Goal: Information Seeking & Learning: Learn about a topic

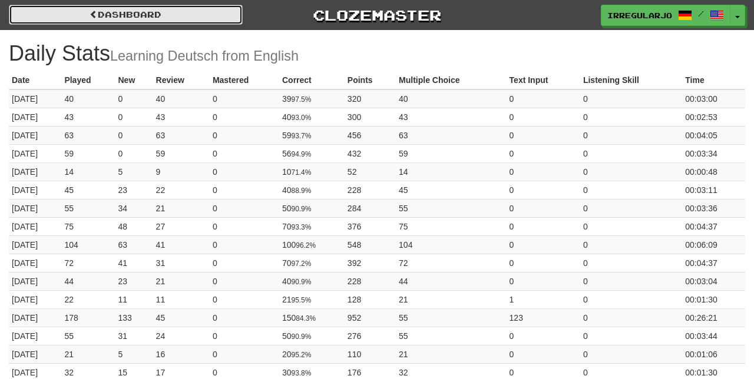
click at [177, 12] on link "Dashboard" at bounding box center [126, 15] width 234 height 20
click at [148, 16] on link "Dashboard" at bounding box center [126, 15] width 234 height 20
click at [143, 16] on link "Dashboard" at bounding box center [126, 15] width 234 height 20
click at [131, 16] on link "Dashboard" at bounding box center [126, 15] width 234 height 20
click at [124, 17] on link "Dashboard" at bounding box center [126, 15] width 234 height 20
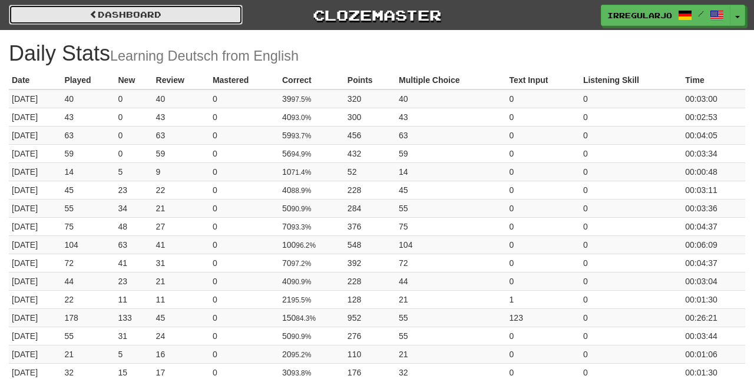
click at [124, 18] on link "Dashboard" at bounding box center [126, 15] width 234 height 20
click at [120, 22] on link "Dashboard" at bounding box center [126, 15] width 234 height 20
click at [186, 14] on link "Dashboard" at bounding box center [126, 15] width 234 height 20
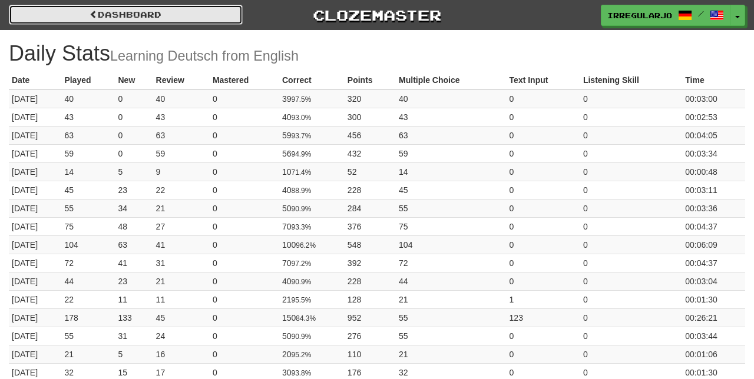
click at [175, 19] on link "Dashboard" at bounding box center [126, 15] width 234 height 20
click at [162, 16] on link "Dashboard" at bounding box center [126, 15] width 234 height 20
click at [155, 19] on link "Dashboard" at bounding box center [126, 15] width 234 height 20
click at [159, 18] on link "Dashboard" at bounding box center [126, 15] width 234 height 20
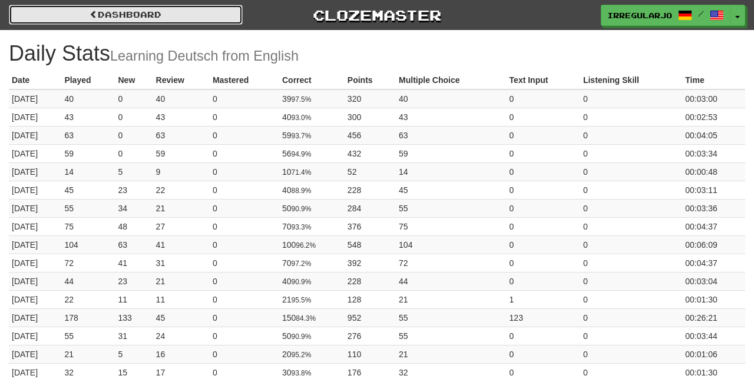
click at [159, 18] on link "Dashboard" at bounding box center [126, 15] width 234 height 20
click at [160, 18] on link "Dashboard" at bounding box center [126, 15] width 234 height 20
click at [176, 18] on link "Dashboard" at bounding box center [126, 15] width 234 height 20
click at [145, 18] on link "Dashboard" at bounding box center [126, 15] width 234 height 20
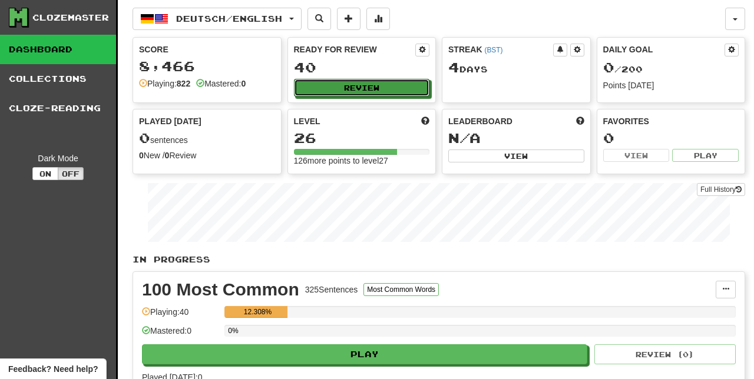
click at [376, 86] on button "Review" at bounding box center [362, 88] width 136 height 18
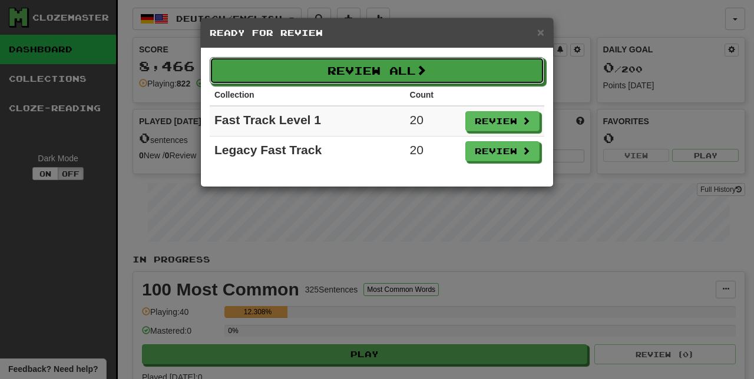
click at [407, 72] on button "Review All" at bounding box center [377, 70] width 334 height 27
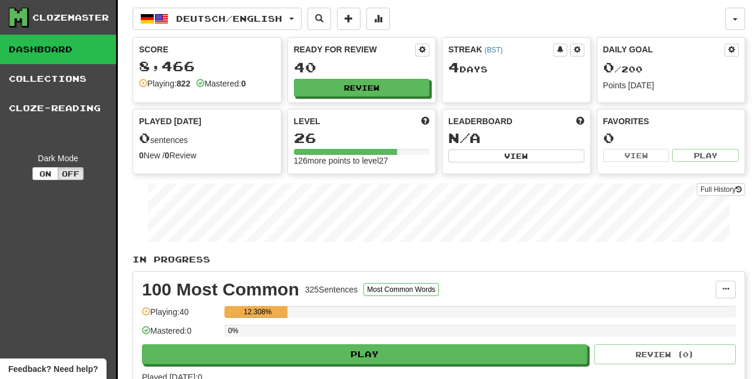
select select "**"
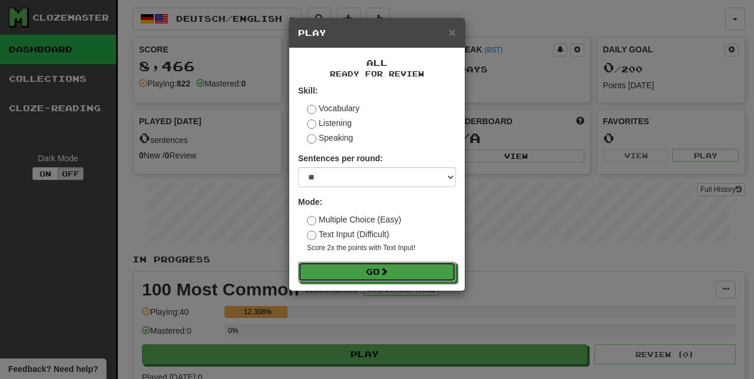
click at [419, 271] on button "Go" at bounding box center [377, 272] width 158 height 20
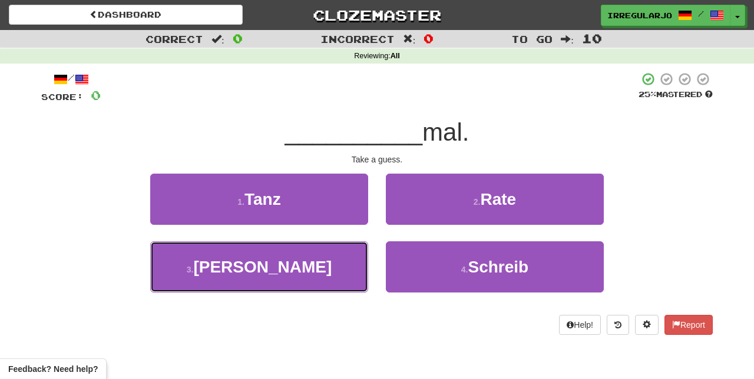
click at [329, 274] on button "3 . Lach" at bounding box center [259, 266] width 218 height 51
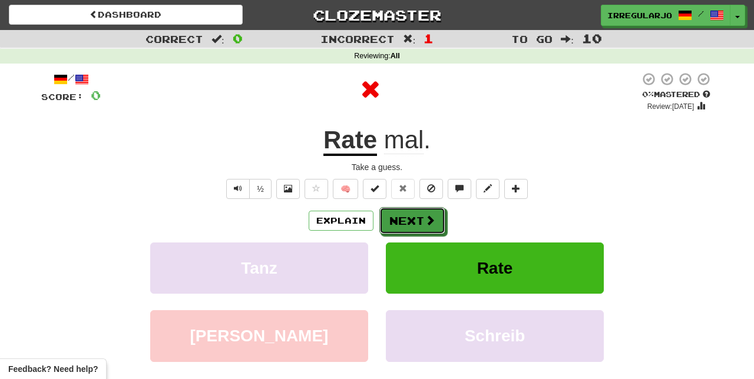
click at [420, 223] on button "Next" at bounding box center [412, 220] width 66 height 27
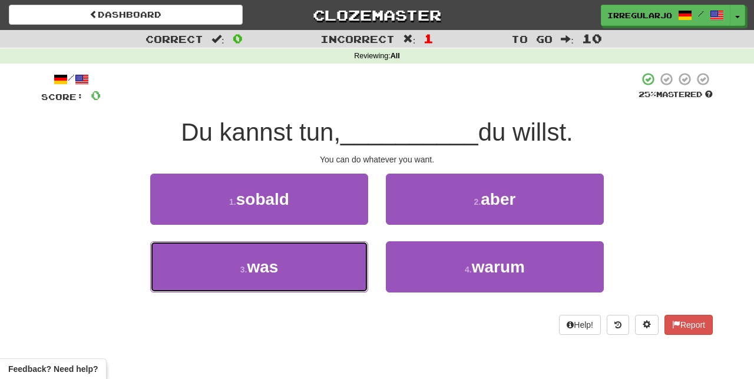
click at [313, 275] on button "3 . was" at bounding box center [259, 266] width 218 height 51
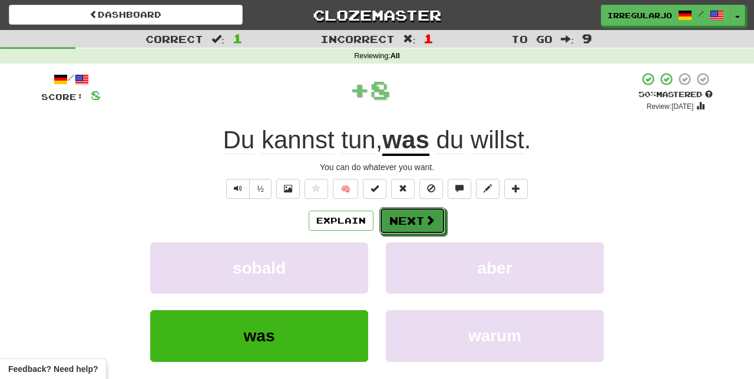
click at [414, 224] on button "Next" at bounding box center [412, 220] width 66 height 27
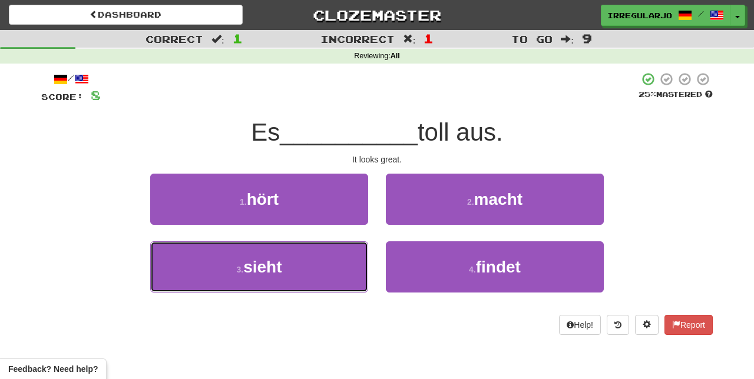
click at [336, 277] on button "3 . sieht" at bounding box center [259, 266] width 218 height 51
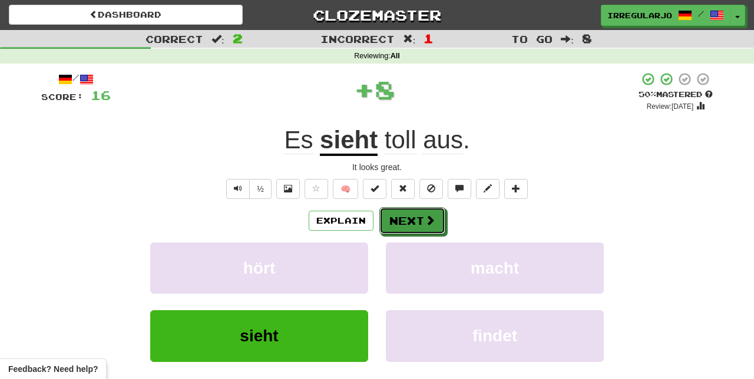
click at [424, 221] on span at bounding box center [429, 220] width 11 height 11
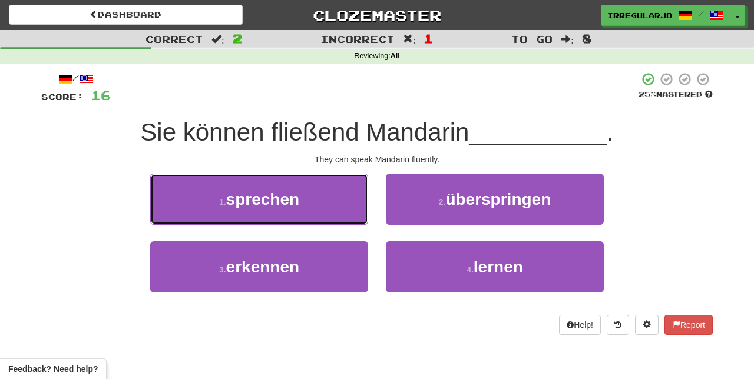
click at [326, 193] on button "1 . sprechen" at bounding box center [259, 199] width 218 height 51
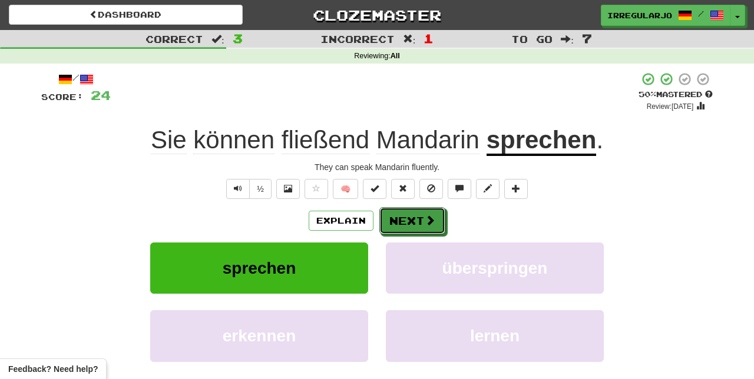
click at [424, 219] on span at bounding box center [429, 220] width 11 height 11
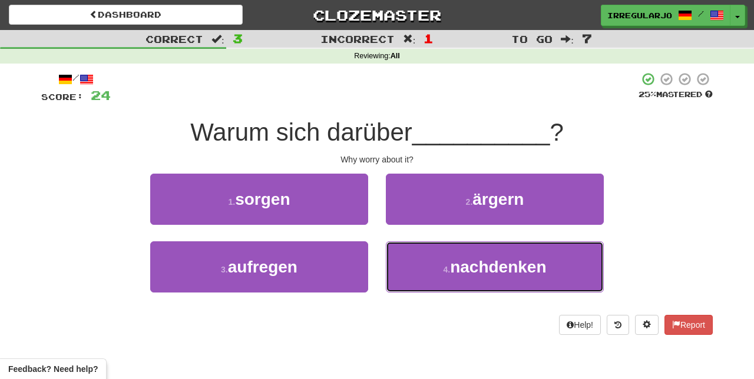
click at [487, 273] on span "nachdenken" at bounding box center [498, 267] width 96 height 18
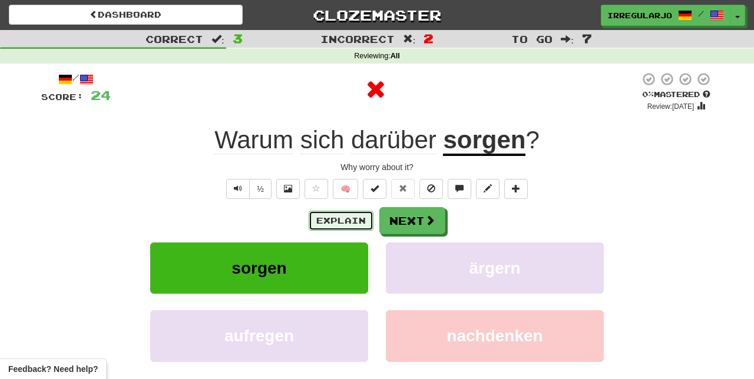
click at [344, 221] on button "Explain" at bounding box center [341, 221] width 65 height 20
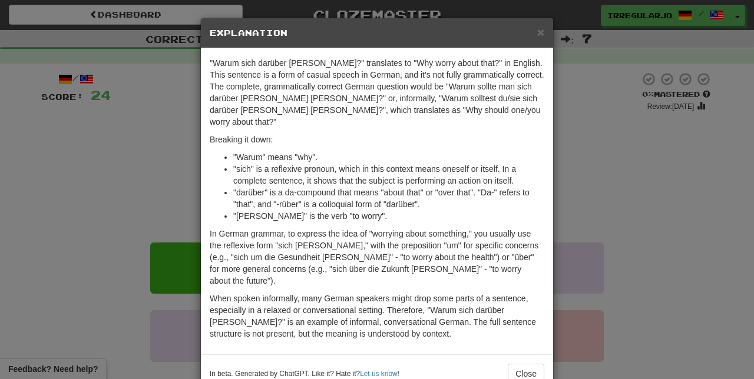
click at [618, 184] on div "× Explanation "Warum sich darüber sorgen?" translates to "Why worry about that?…" at bounding box center [377, 189] width 754 height 379
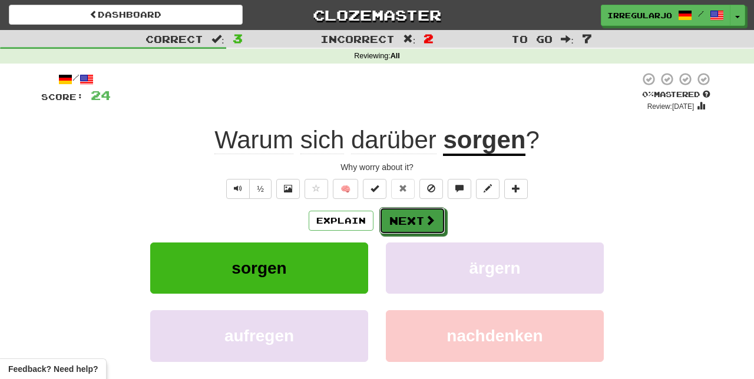
click at [422, 224] on button "Next" at bounding box center [412, 220] width 66 height 27
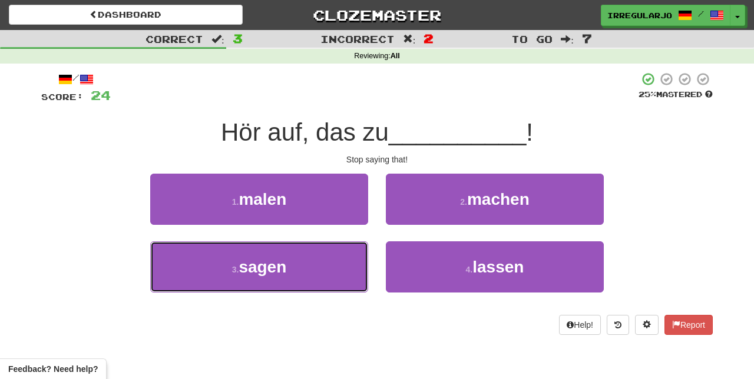
click at [330, 284] on button "3 . sagen" at bounding box center [259, 266] width 218 height 51
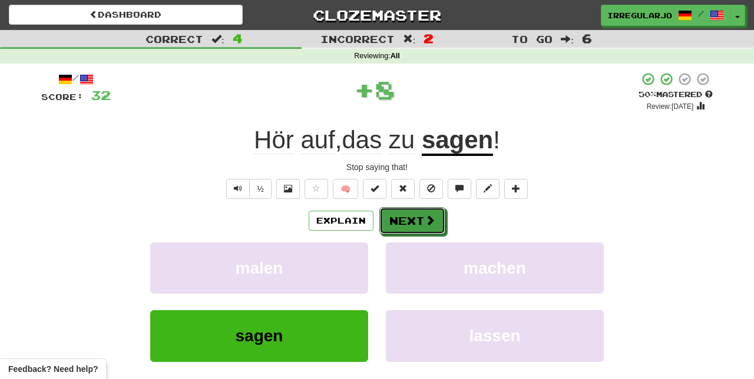
click at [432, 223] on span at bounding box center [429, 220] width 11 height 11
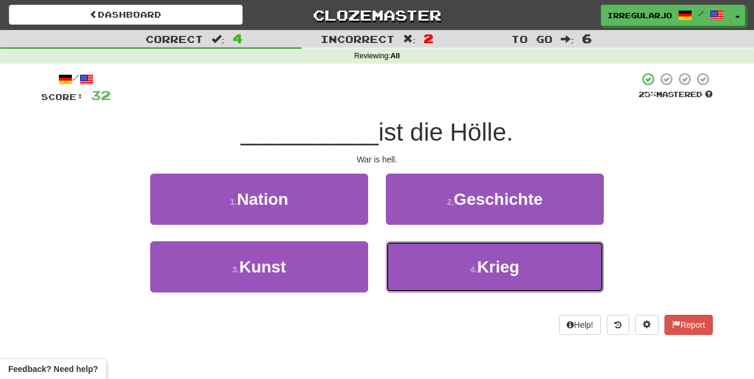
click at [462, 271] on button "4 . Krieg" at bounding box center [495, 266] width 218 height 51
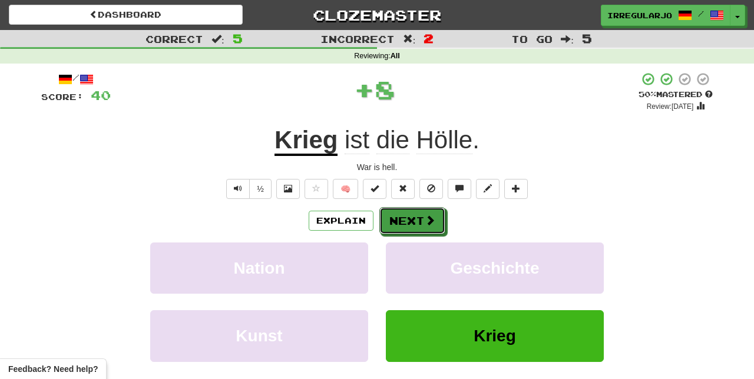
click at [407, 218] on button "Next" at bounding box center [412, 220] width 66 height 27
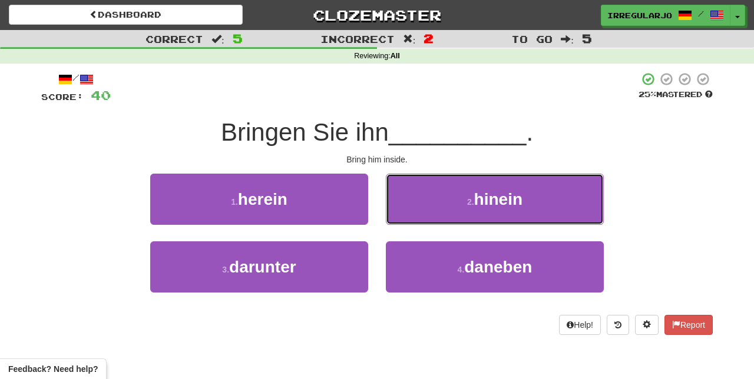
click at [508, 201] on span "hinein" at bounding box center [498, 199] width 48 height 18
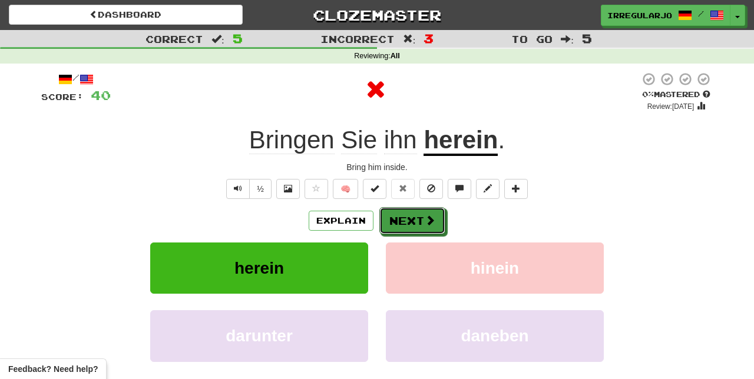
click at [417, 220] on button "Next" at bounding box center [412, 220] width 66 height 27
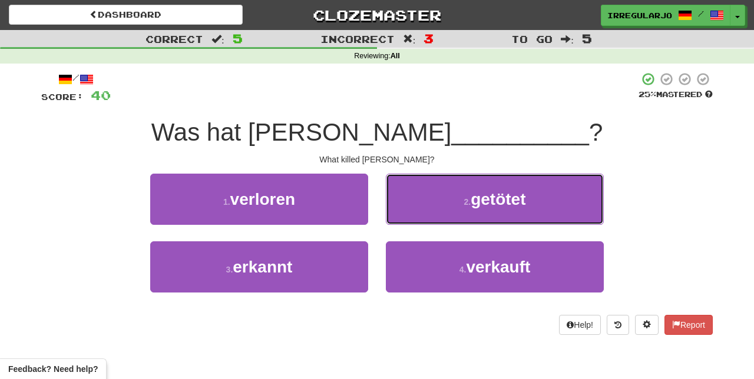
click at [454, 197] on button "2 . getötet" at bounding box center [495, 199] width 218 height 51
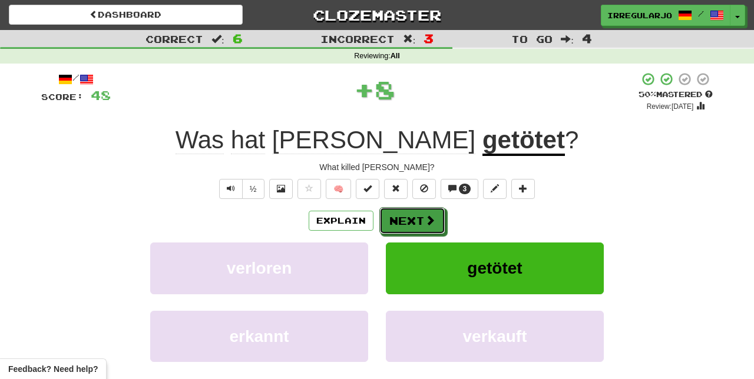
click at [420, 221] on button "Next" at bounding box center [412, 220] width 66 height 27
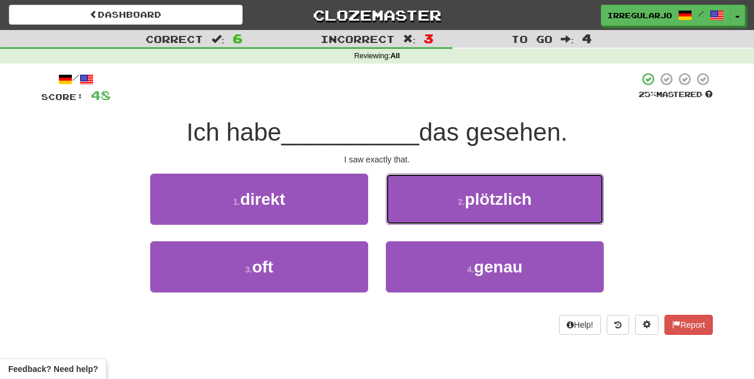
click at [534, 210] on button "2 . plötzlich" at bounding box center [495, 199] width 218 height 51
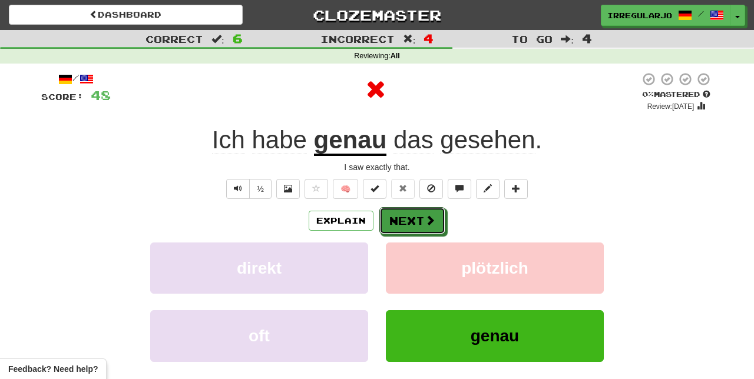
click at [424, 219] on span at bounding box center [429, 220] width 11 height 11
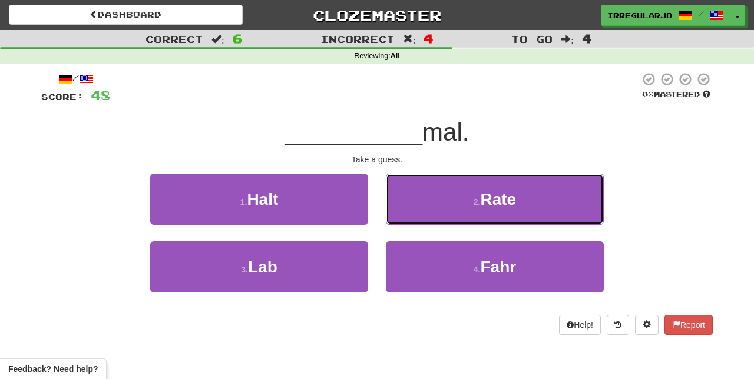
click at [511, 190] on span "Rate" at bounding box center [498, 199] width 36 height 18
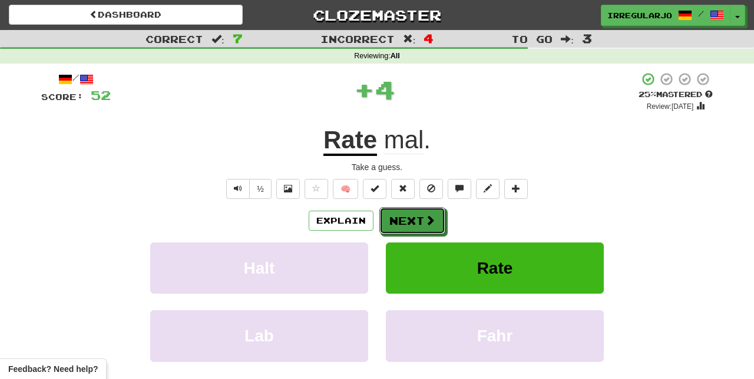
click at [420, 219] on button "Next" at bounding box center [412, 220] width 66 height 27
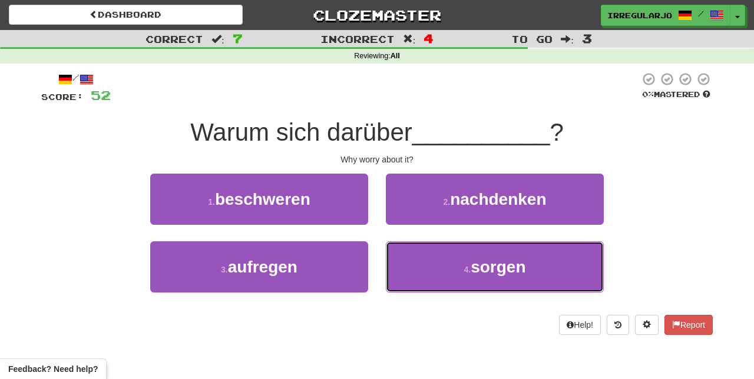
click at [466, 274] on button "4 . sorgen" at bounding box center [495, 266] width 218 height 51
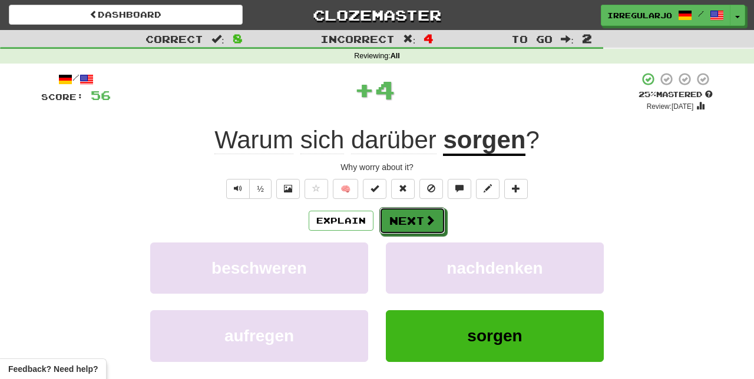
click at [434, 219] on button "Next" at bounding box center [412, 220] width 66 height 27
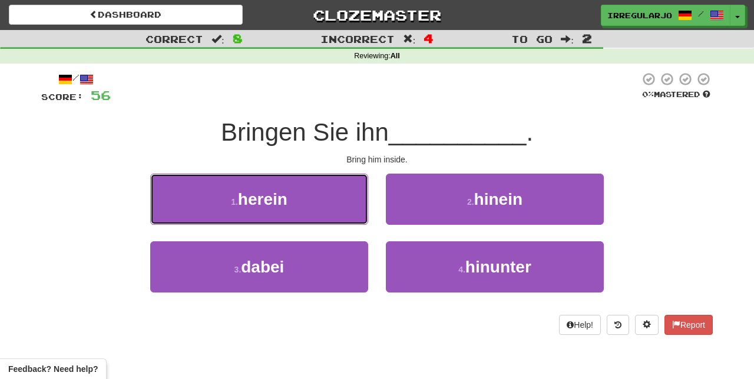
click at [331, 203] on button "1 . herein" at bounding box center [259, 199] width 218 height 51
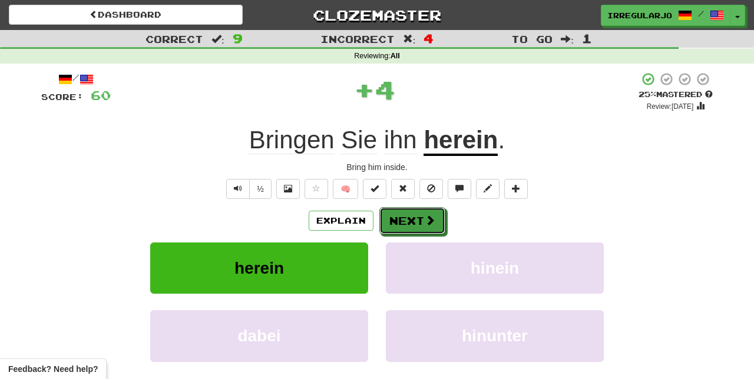
click at [419, 225] on button "Next" at bounding box center [412, 220] width 66 height 27
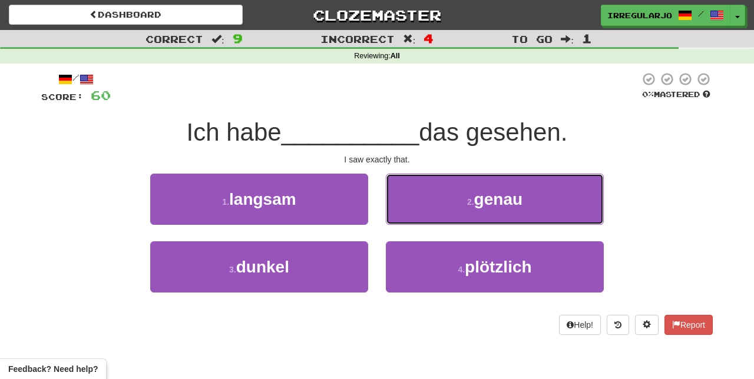
click at [462, 205] on button "2 . genau" at bounding box center [495, 199] width 218 height 51
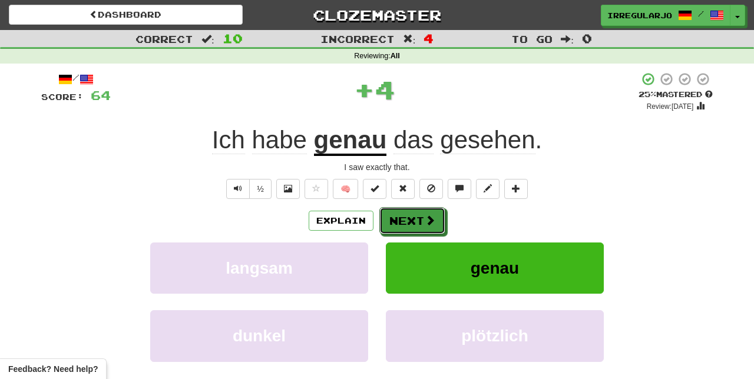
click at [440, 220] on button "Next" at bounding box center [412, 220] width 66 height 27
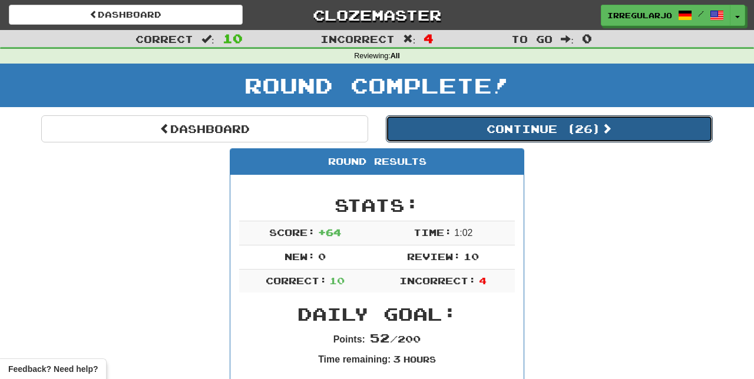
click at [597, 134] on button "Continue ( 26 )" at bounding box center [549, 128] width 327 height 27
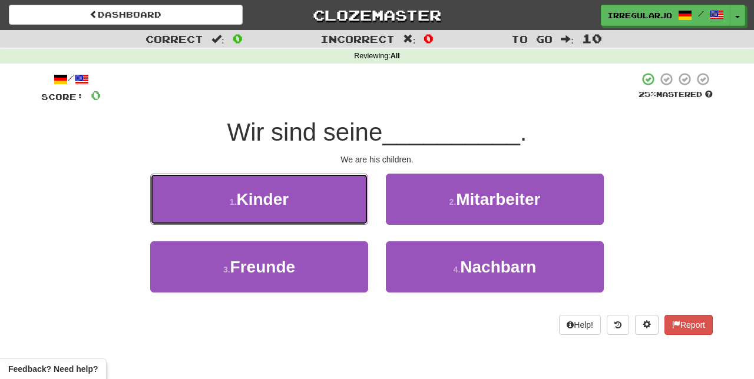
click at [316, 208] on button "1 . Kinder" at bounding box center [259, 199] width 218 height 51
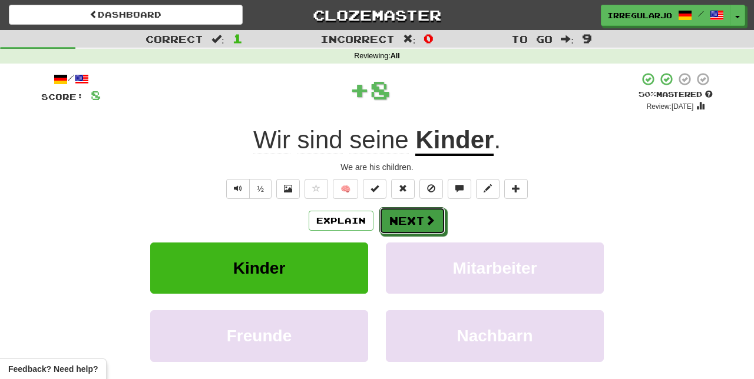
click at [416, 221] on button "Next" at bounding box center [412, 220] width 66 height 27
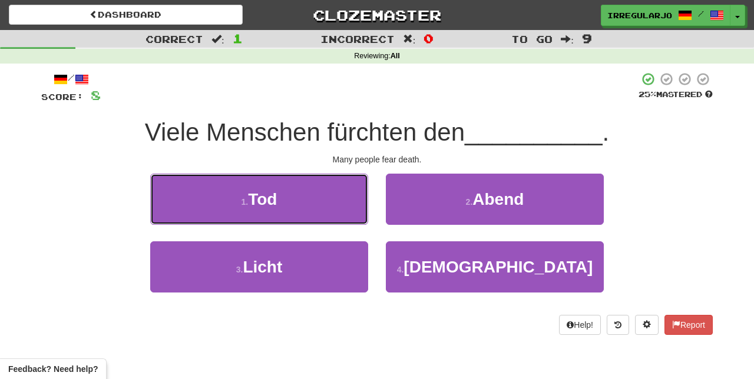
click at [340, 204] on button "1 . Tod" at bounding box center [259, 199] width 218 height 51
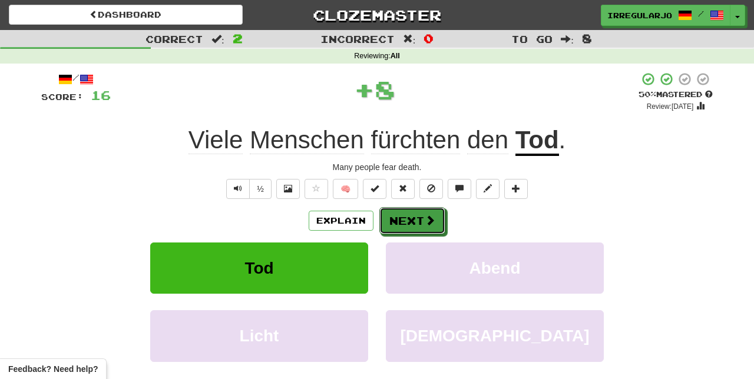
click at [416, 223] on button "Next" at bounding box center [412, 220] width 66 height 27
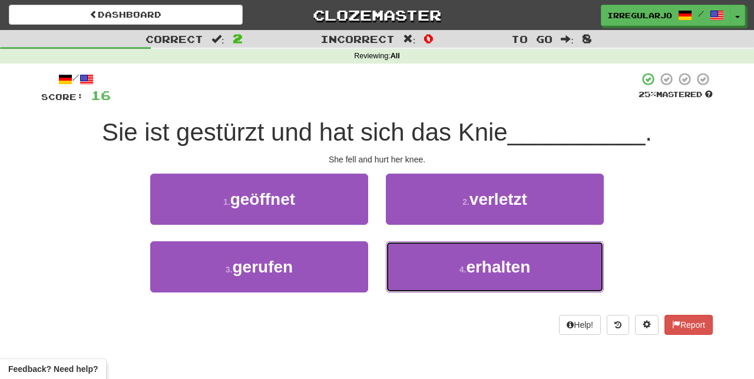
click at [499, 274] on span "erhalten" at bounding box center [498, 267] width 64 height 18
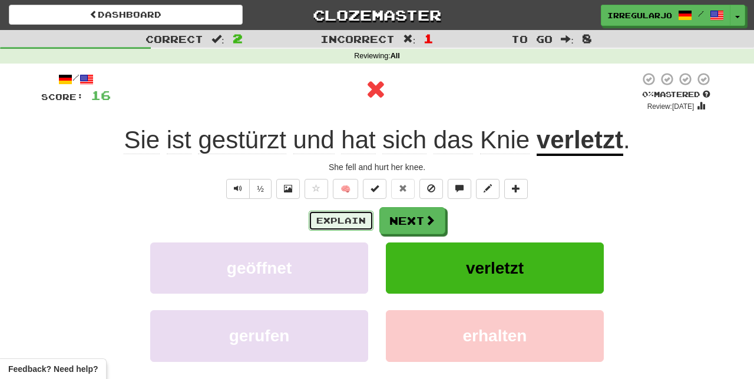
click at [347, 222] on button "Explain" at bounding box center [341, 221] width 65 height 20
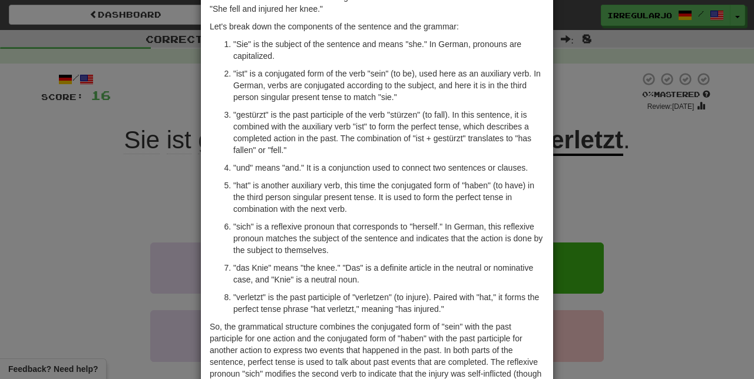
scroll to position [81, 0]
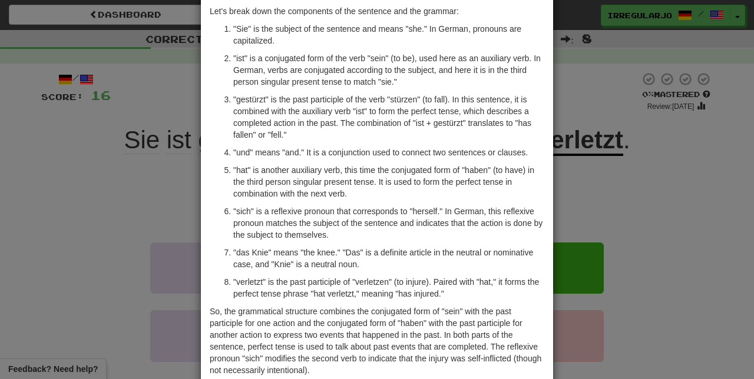
click at [595, 208] on div "× Explanation Sure! The German sentence "Sie ist gestürzt und hat sich das Knie…" at bounding box center [377, 189] width 754 height 379
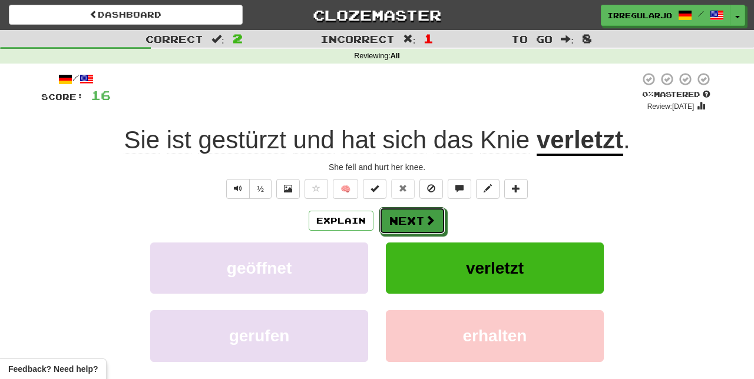
click at [424, 221] on span at bounding box center [429, 220] width 11 height 11
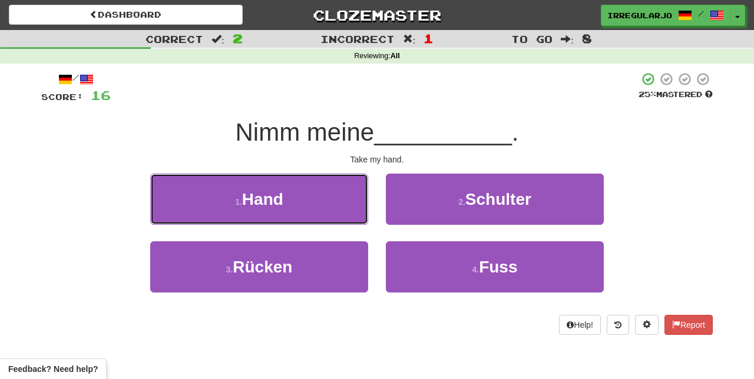
click at [343, 201] on button "1 . Hand" at bounding box center [259, 199] width 218 height 51
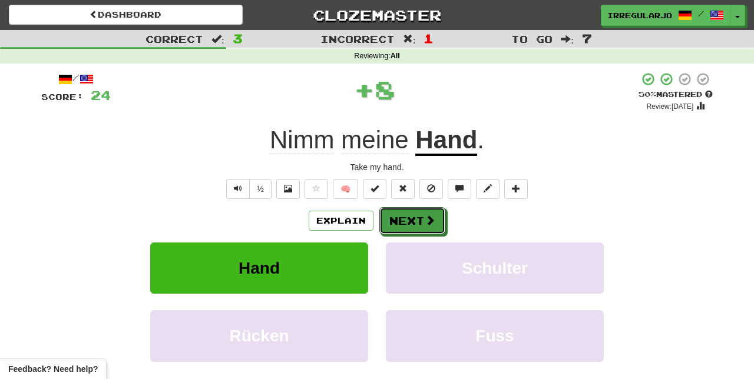
click at [434, 218] on button "Next" at bounding box center [412, 220] width 66 height 27
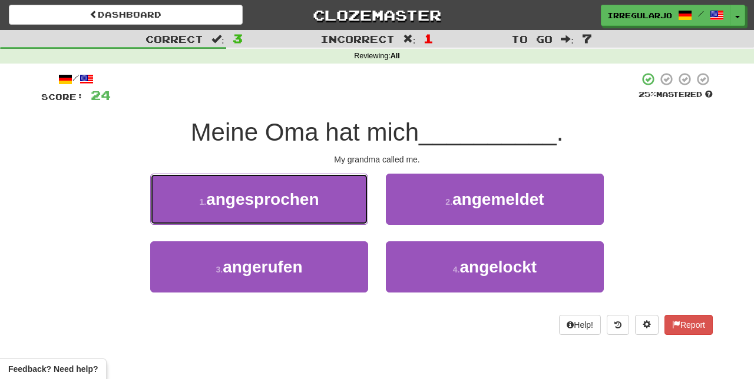
click at [338, 200] on button "1 . angesprochen" at bounding box center [259, 199] width 218 height 51
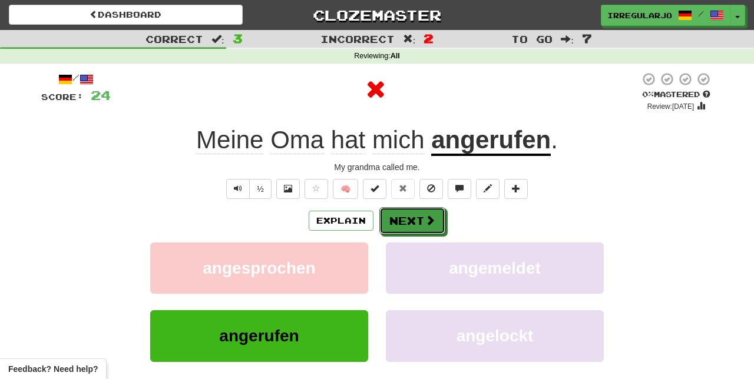
click at [430, 219] on span at bounding box center [429, 220] width 11 height 11
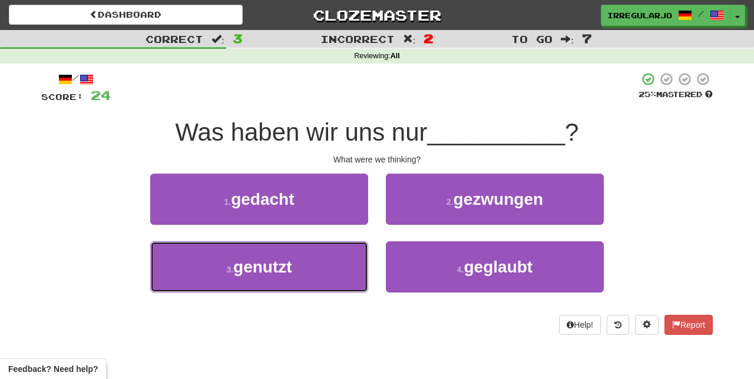
click at [323, 268] on button "3 . genutzt" at bounding box center [259, 266] width 218 height 51
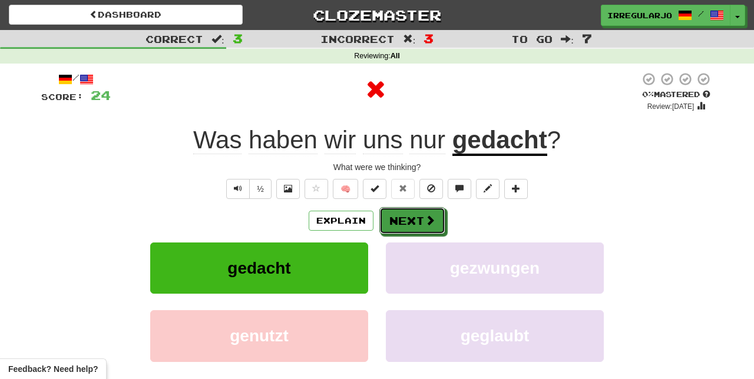
click at [413, 217] on button "Next" at bounding box center [412, 220] width 66 height 27
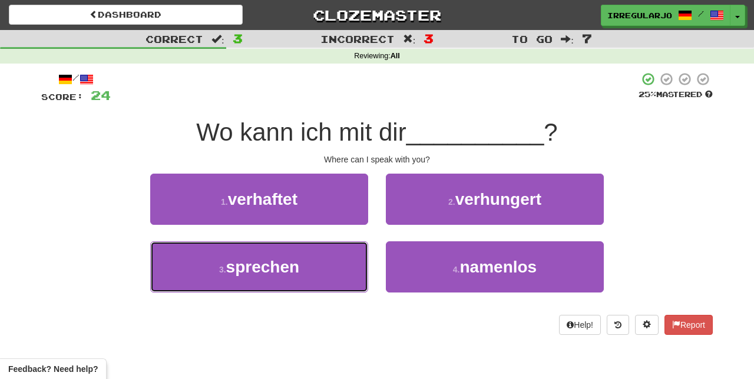
click at [337, 269] on button "3 . sprechen" at bounding box center [259, 266] width 218 height 51
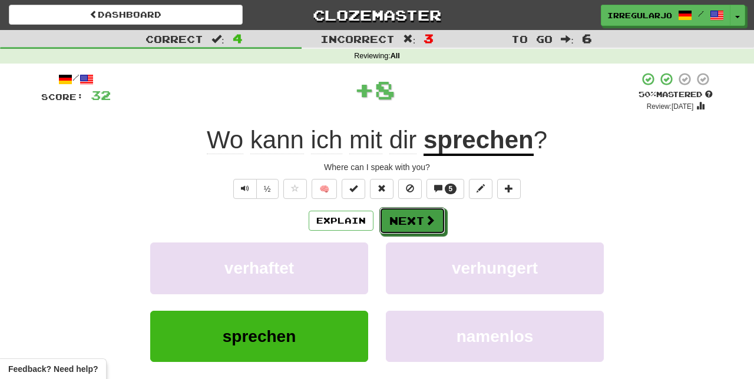
click at [416, 218] on button "Next" at bounding box center [412, 220] width 66 height 27
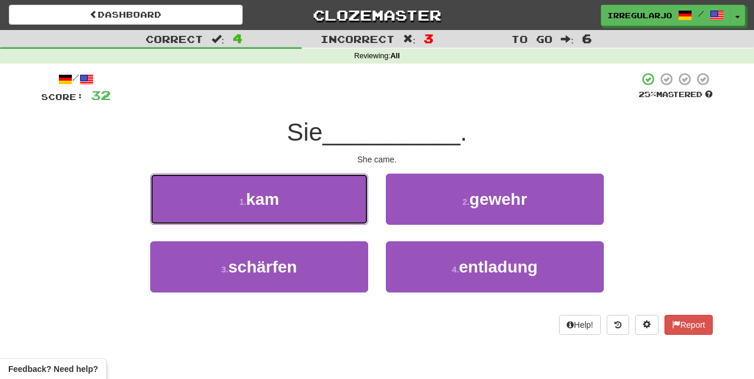
click at [341, 200] on button "1 . kam" at bounding box center [259, 199] width 218 height 51
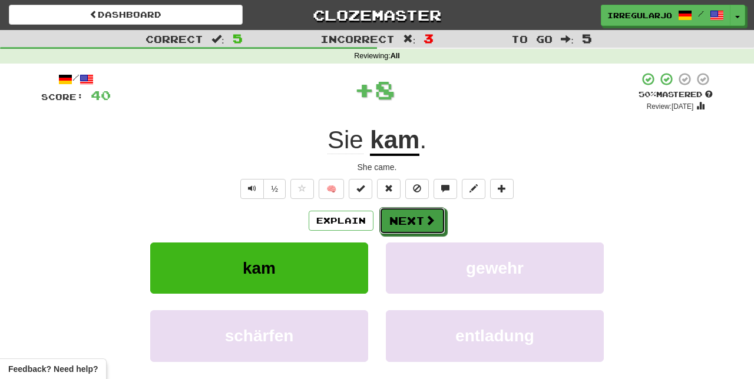
click at [422, 224] on button "Next" at bounding box center [412, 220] width 66 height 27
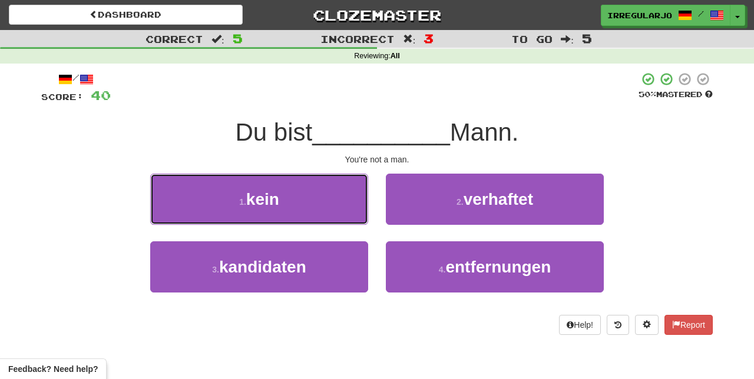
click at [337, 206] on button "1 . kein" at bounding box center [259, 199] width 218 height 51
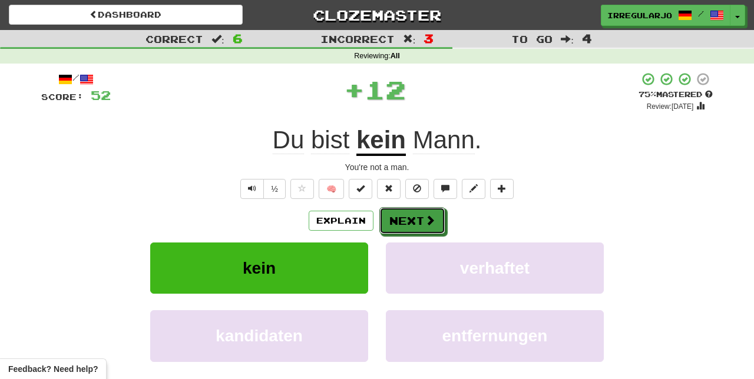
click at [422, 219] on button "Next" at bounding box center [412, 220] width 66 height 27
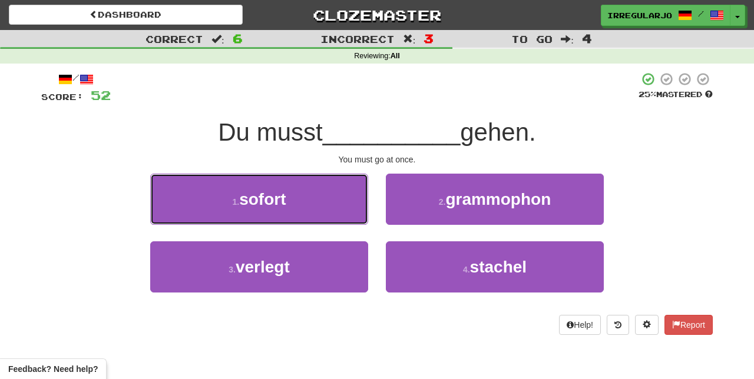
click at [329, 205] on button "1 . sofort" at bounding box center [259, 199] width 218 height 51
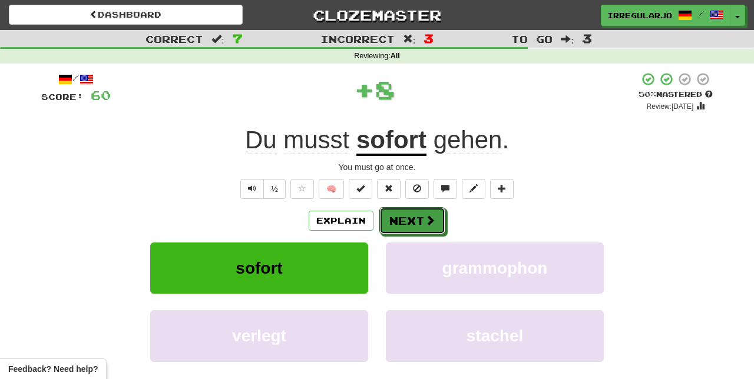
click at [422, 223] on button "Next" at bounding box center [412, 220] width 66 height 27
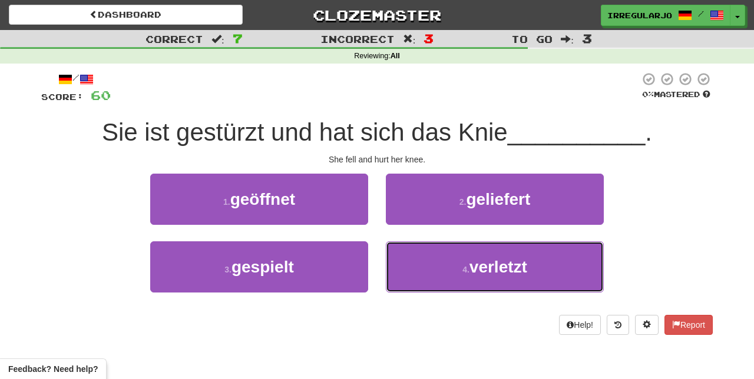
click at [486, 271] on span "verletzt" at bounding box center [498, 267] width 58 height 18
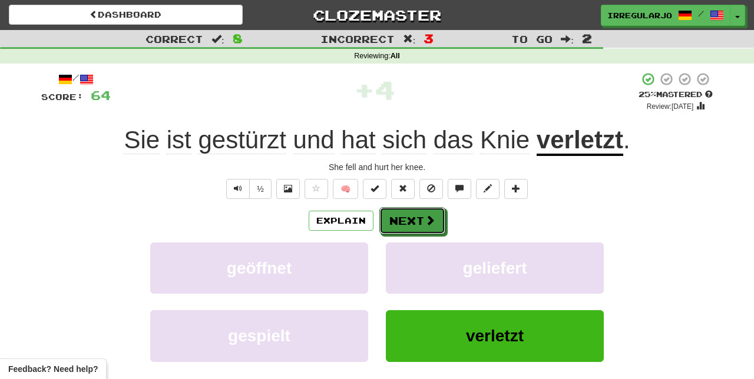
click at [419, 224] on button "Next" at bounding box center [412, 220] width 66 height 27
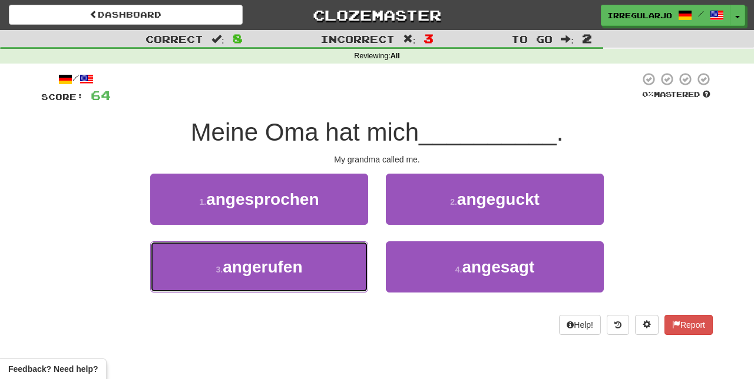
click at [327, 267] on button "3 . angerufen" at bounding box center [259, 266] width 218 height 51
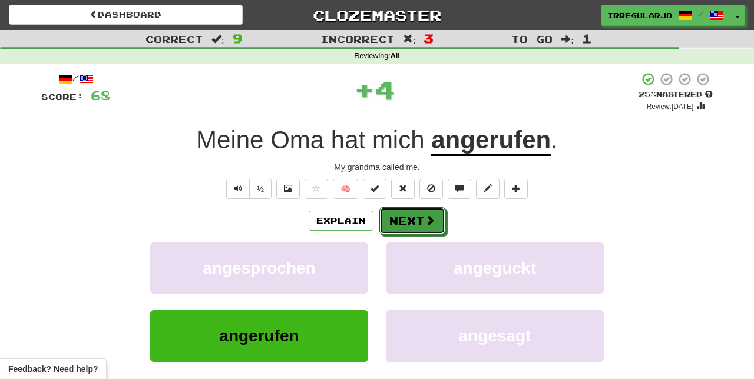
click at [420, 221] on button "Next" at bounding box center [412, 220] width 66 height 27
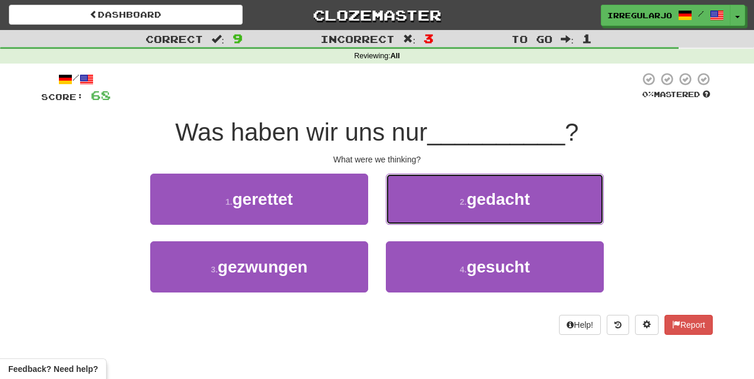
click at [508, 199] on span "gedacht" at bounding box center [497, 199] width 63 height 18
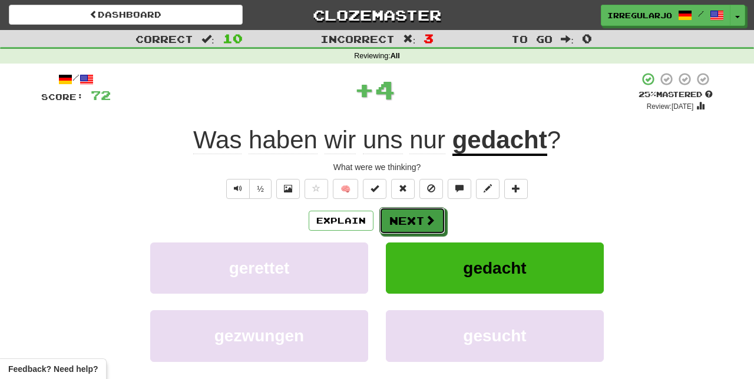
click at [417, 224] on button "Next" at bounding box center [412, 220] width 66 height 27
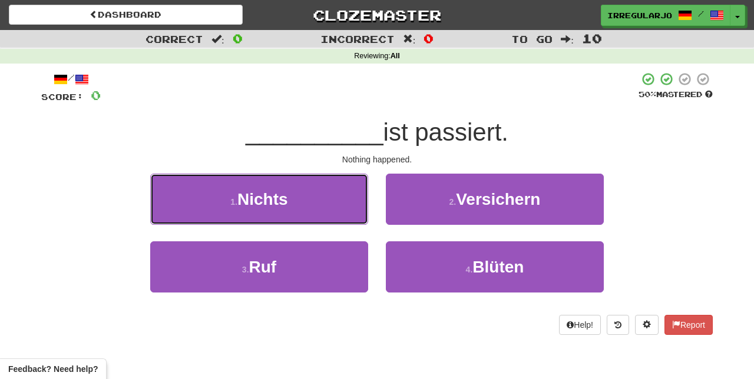
click at [328, 197] on button "1 . Nichts" at bounding box center [259, 199] width 218 height 51
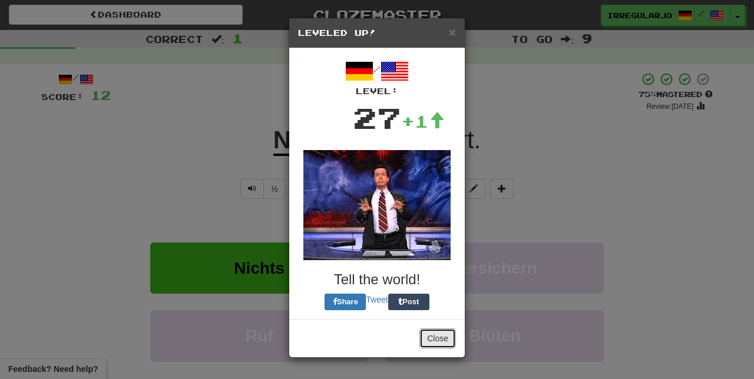
click at [437, 341] on button "Close" at bounding box center [437, 339] width 37 height 20
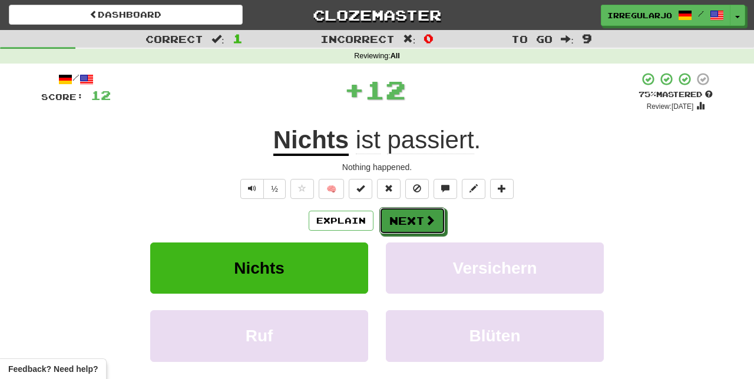
click at [429, 218] on span at bounding box center [429, 220] width 11 height 11
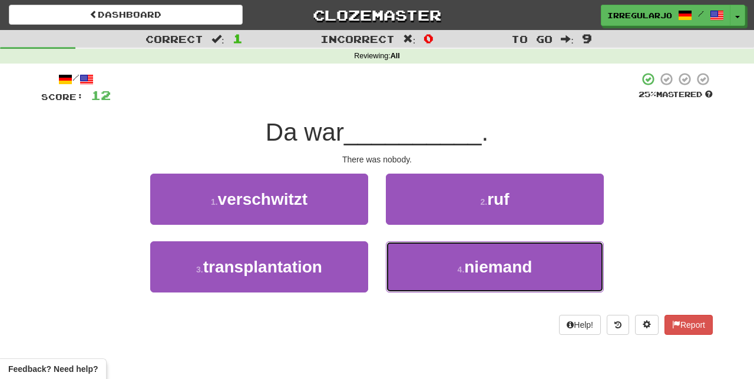
click at [495, 267] on span "niemand" at bounding box center [498, 267] width 68 height 18
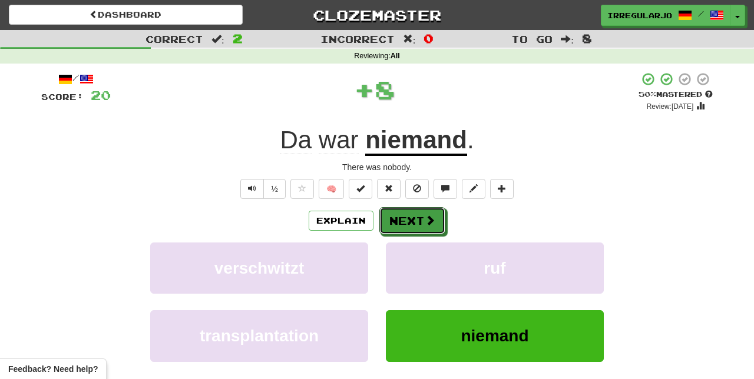
click at [420, 223] on button "Next" at bounding box center [412, 220] width 66 height 27
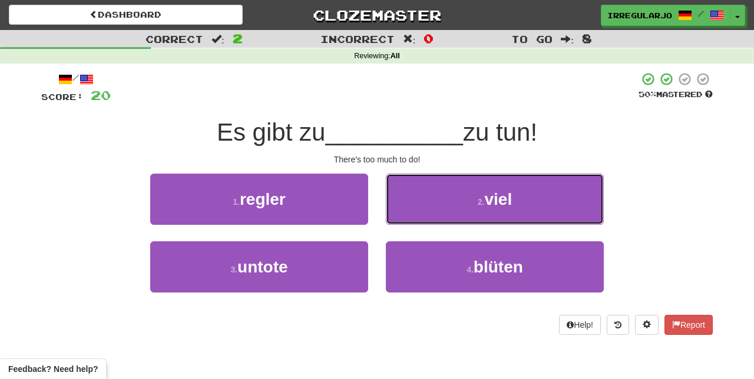
click at [500, 195] on span "viel" at bounding box center [498, 199] width 28 height 18
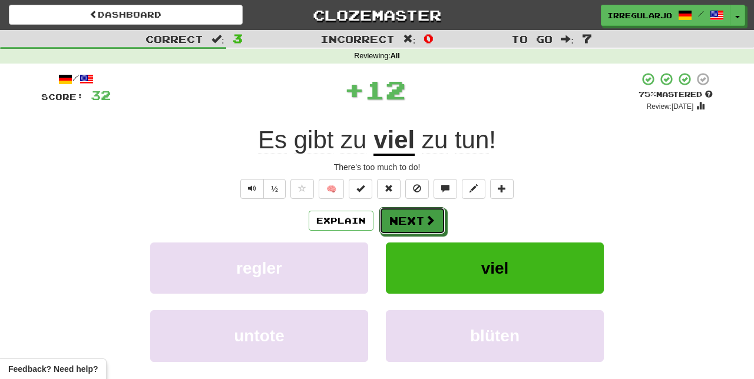
click at [414, 219] on button "Next" at bounding box center [412, 220] width 66 height 27
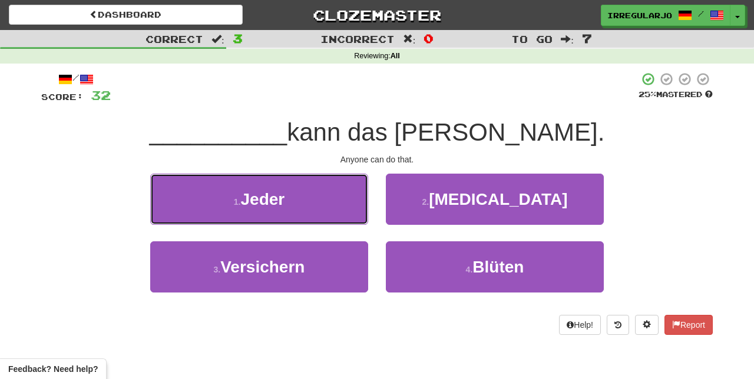
click at [327, 207] on button "1 . Jeder" at bounding box center [259, 199] width 218 height 51
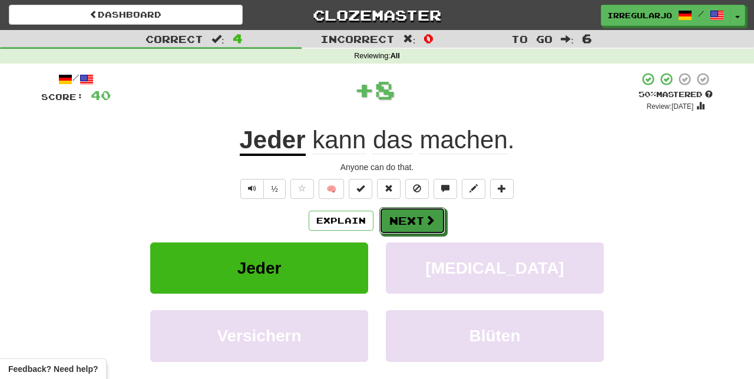
click at [417, 221] on button "Next" at bounding box center [412, 220] width 66 height 27
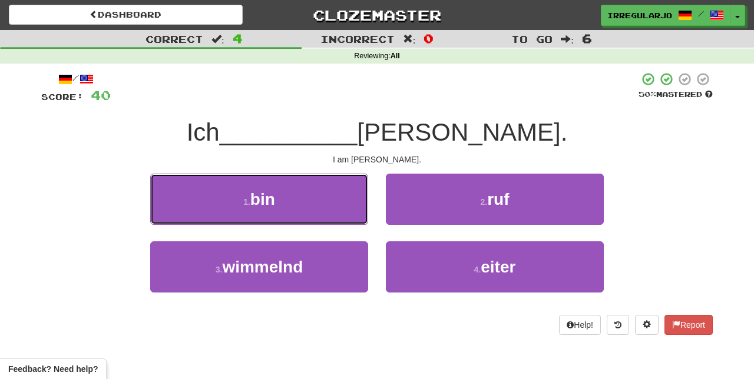
click at [337, 198] on button "1 . bin" at bounding box center [259, 199] width 218 height 51
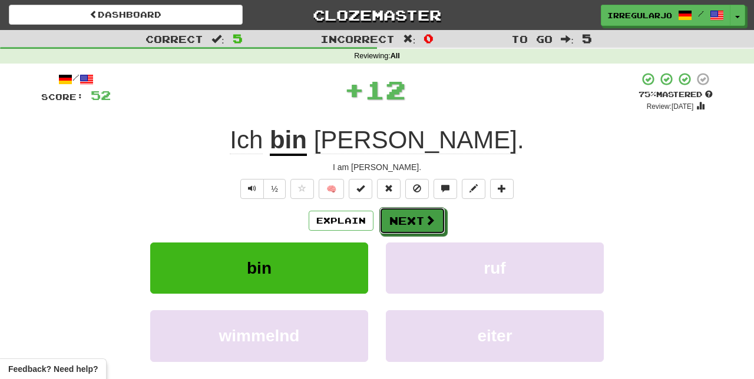
click at [422, 220] on button "Next" at bounding box center [412, 220] width 66 height 27
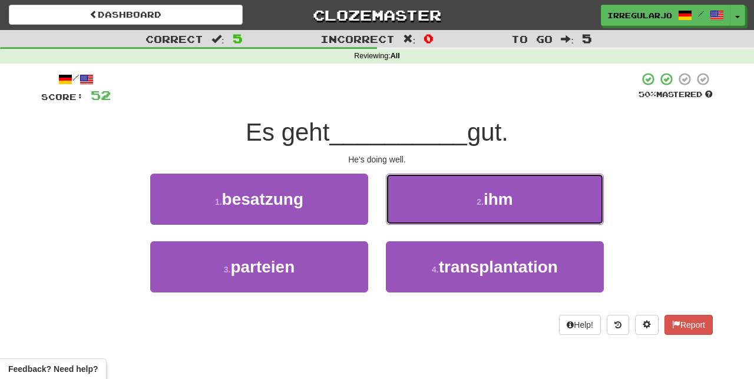
click at [477, 201] on small "2 ." at bounding box center [479, 201] width 7 height 9
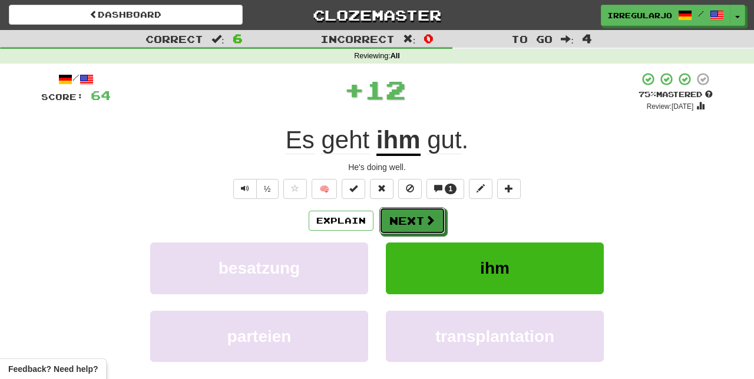
click at [410, 224] on button "Next" at bounding box center [412, 220] width 66 height 27
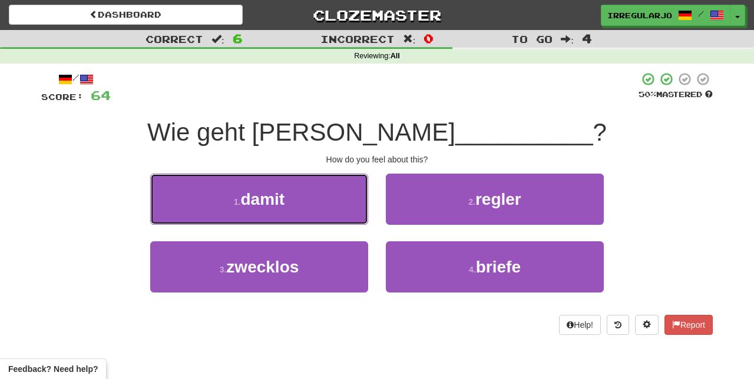
click at [337, 210] on button "1 . damit" at bounding box center [259, 199] width 218 height 51
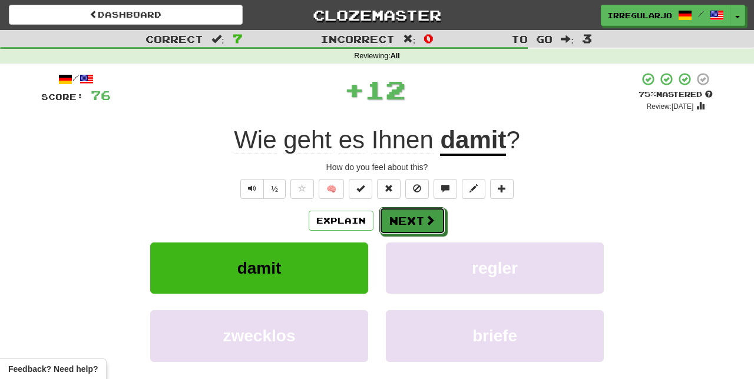
click at [419, 221] on button "Next" at bounding box center [412, 220] width 66 height 27
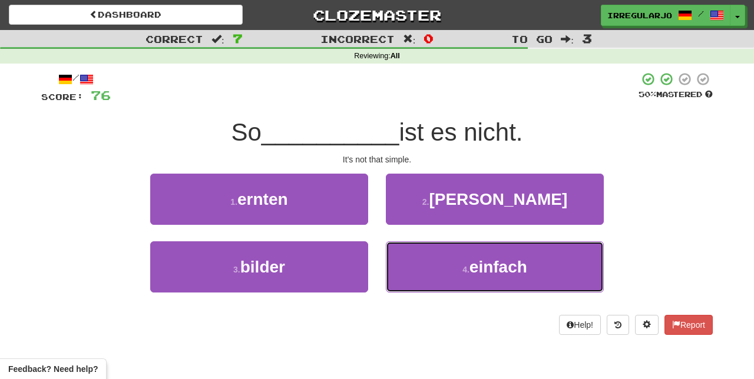
click at [477, 276] on span "einfach" at bounding box center [498, 267] width 58 height 18
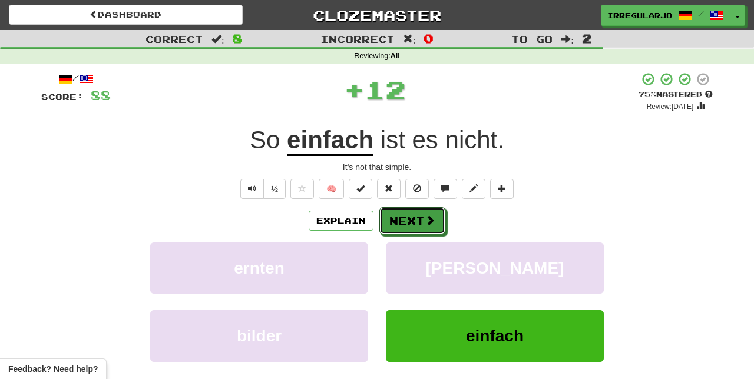
click at [416, 214] on button "Next" at bounding box center [412, 220] width 66 height 27
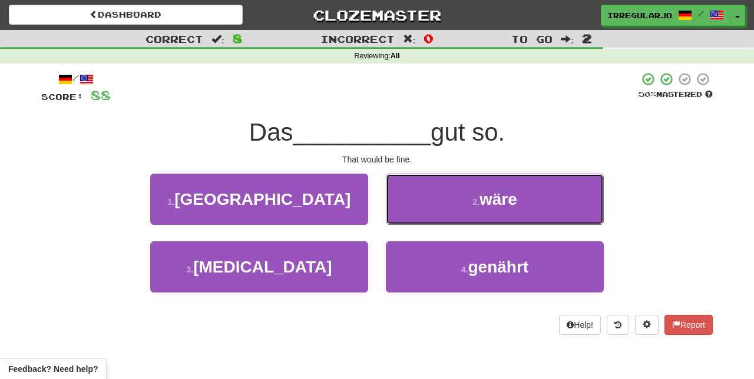
click at [485, 199] on span "wäre" at bounding box center [498, 199] width 38 height 18
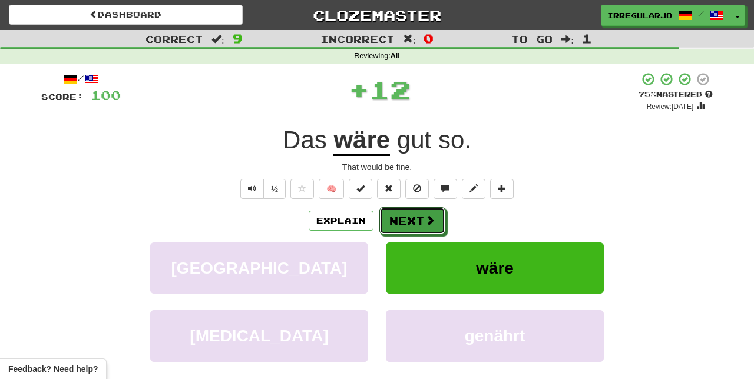
click at [430, 220] on span at bounding box center [429, 220] width 11 height 11
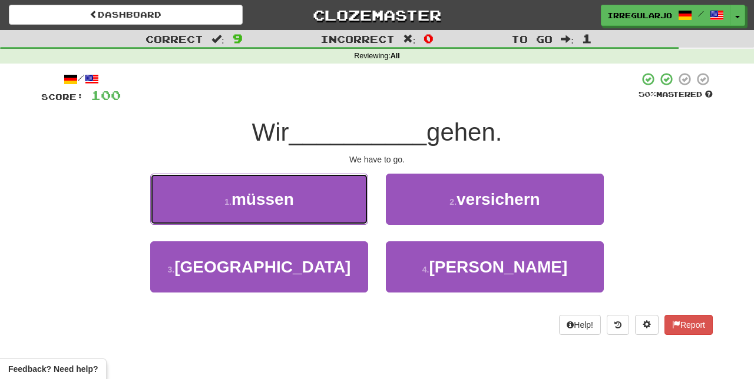
click at [333, 209] on button "1 . müssen" at bounding box center [259, 199] width 218 height 51
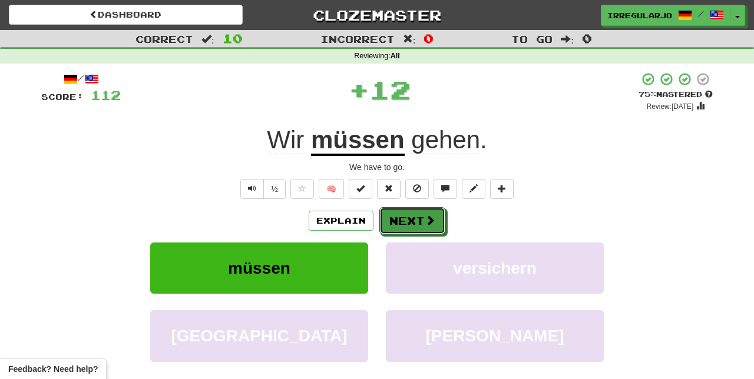
click at [422, 221] on button "Next" at bounding box center [412, 220] width 66 height 27
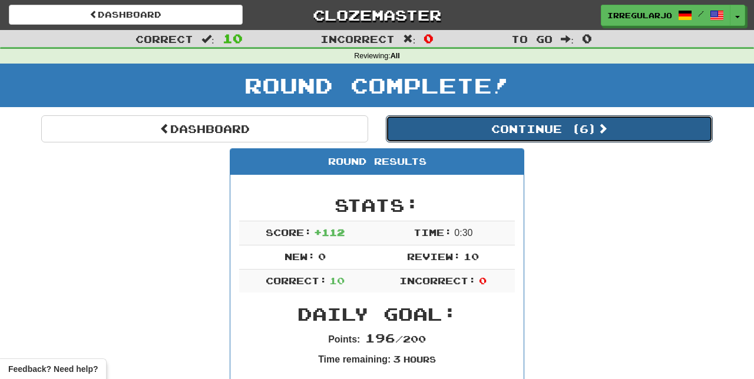
click at [559, 131] on button "Continue ( 6 )" at bounding box center [549, 128] width 327 height 27
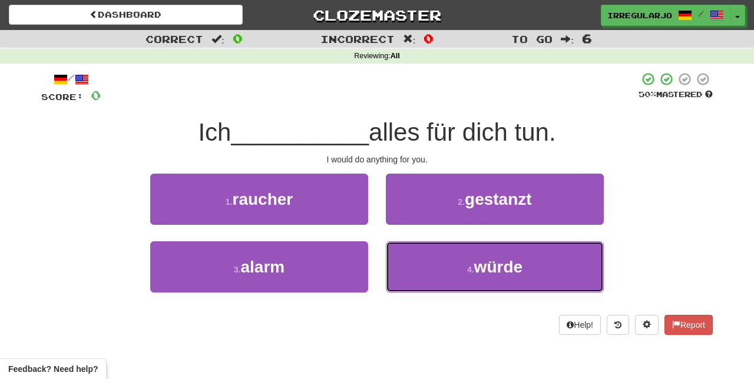
click at [495, 276] on span "würde" at bounding box center [498, 267] width 48 height 18
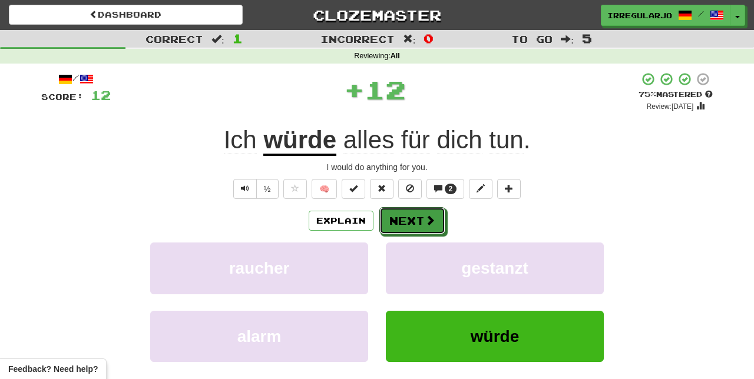
click at [414, 222] on button "Next" at bounding box center [412, 220] width 66 height 27
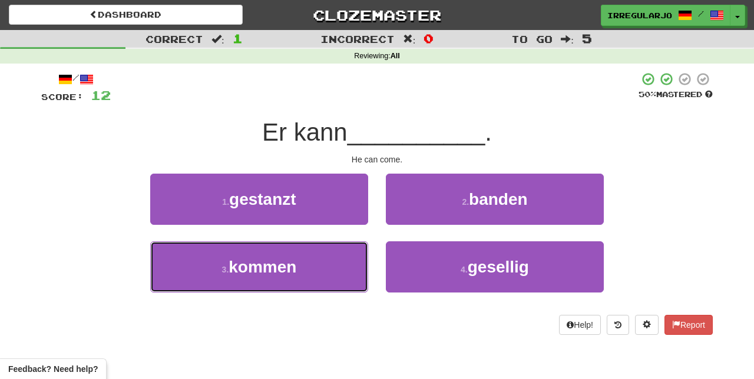
click at [323, 269] on button "3 . kommen" at bounding box center [259, 266] width 218 height 51
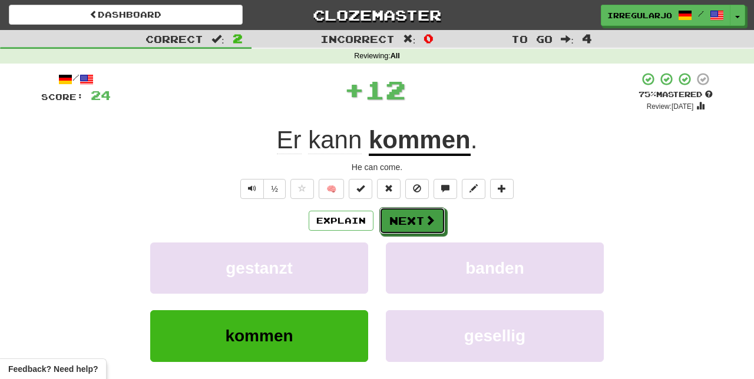
click at [413, 226] on button "Next" at bounding box center [412, 220] width 66 height 27
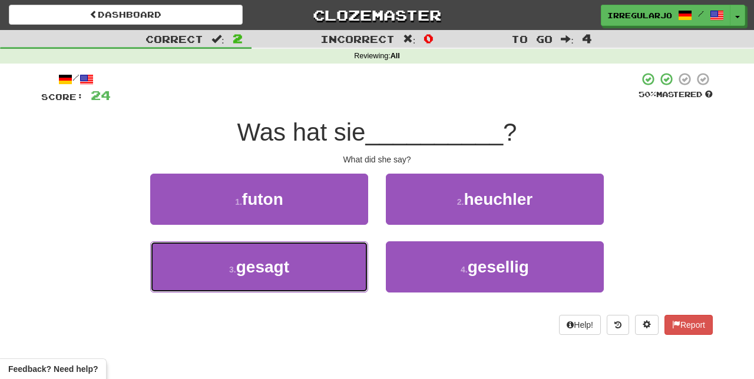
click at [331, 270] on button "3 . gesagt" at bounding box center [259, 266] width 218 height 51
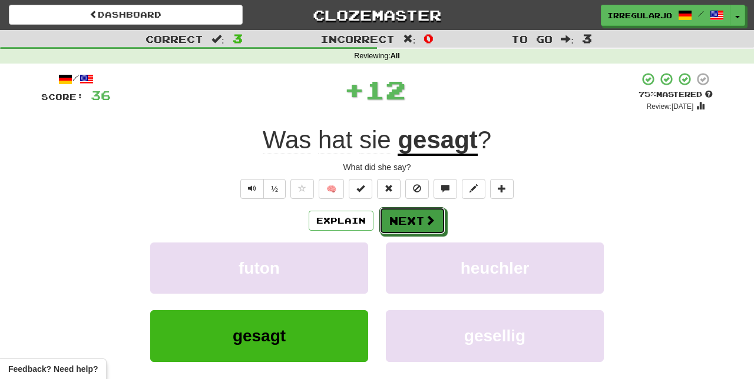
click at [414, 224] on button "Next" at bounding box center [412, 220] width 66 height 27
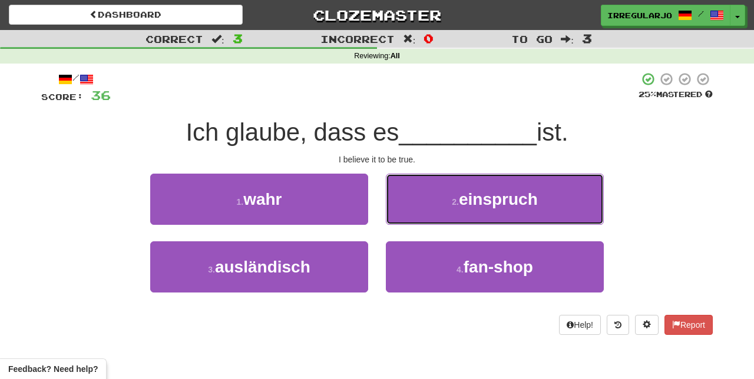
click at [532, 199] on span "einspruch" at bounding box center [498, 199] width 79 height 18
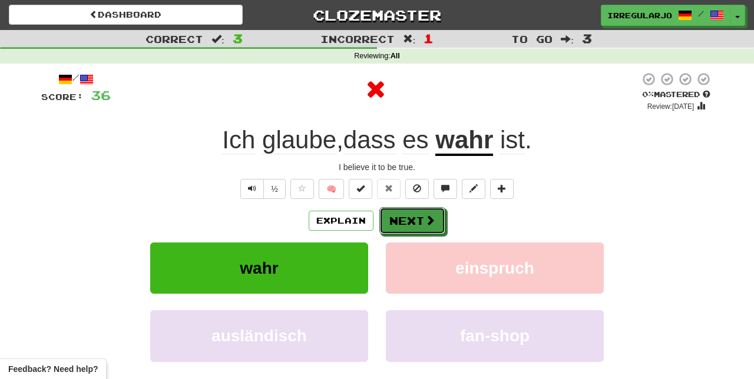
click at [417, 224] on button "Next" at bounding box center [412, 220] width 66 height 27
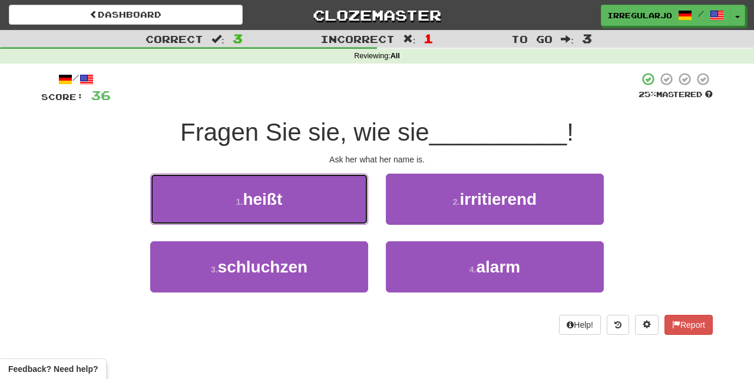
click at [344, 203] on button "1 . heißt" at bounding box center [259, 199] width 218 height 51
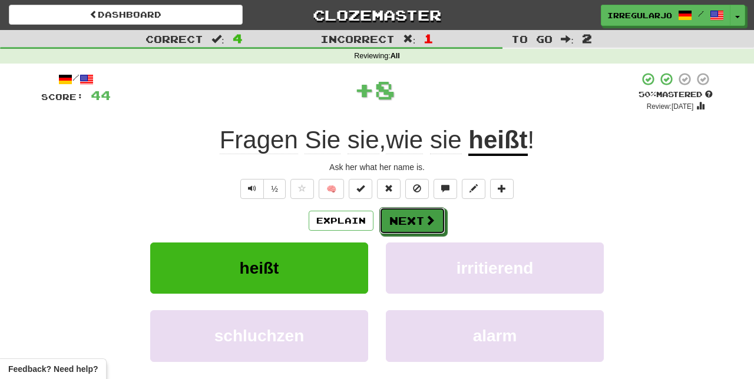
click at [420, 218] on button "Next" at bounding box center [412, 220] width 66 height 27
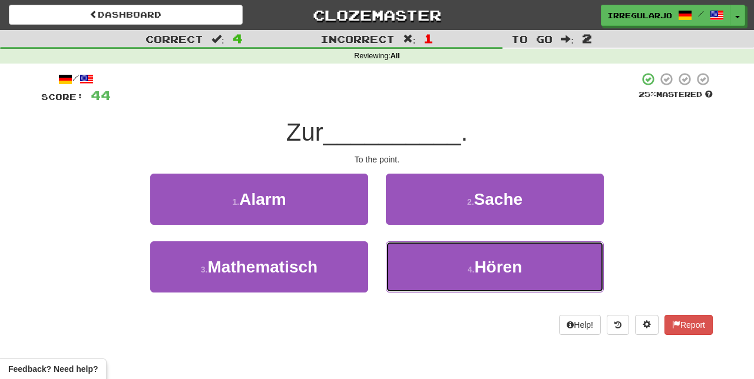
click at [497, 268] on span "Hören" at bounding box center [498, 267] width 48 height 18
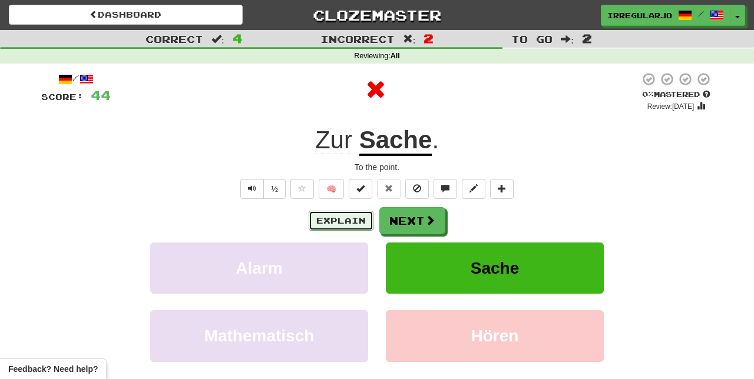
click at [332, 222] on button "Explain" at bounding box center [341, 221] width 65 height 20
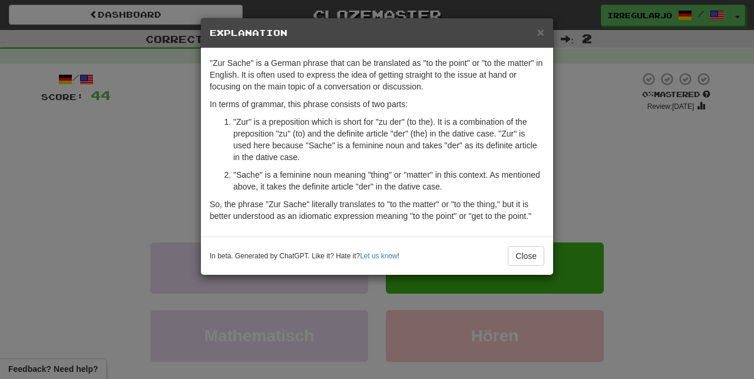
click at [582, 193] on div "× Explanation "Zur Sache" is a German phrase that can be translated as "to the …" at bounding box center [377, 189] width 754 height 379
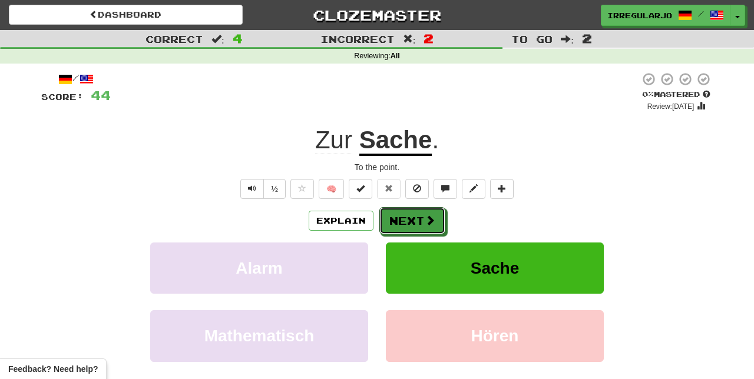
click at [422, 221] on button "Next" at bounding box center [412, 220] width 66 height 27
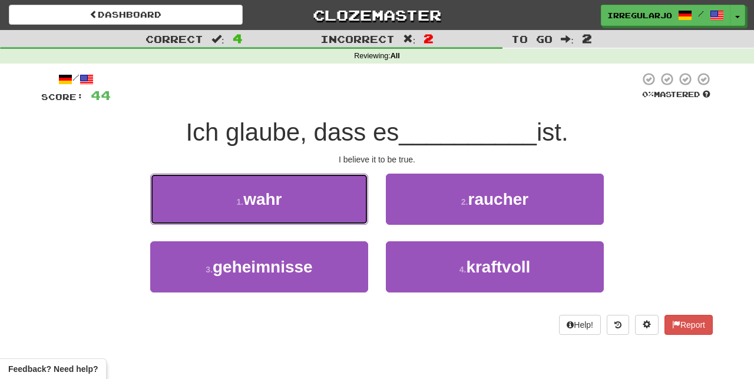
click at [324, 207] on button "1 . wahr" at bounding box center [259, 199] width 218 height 51
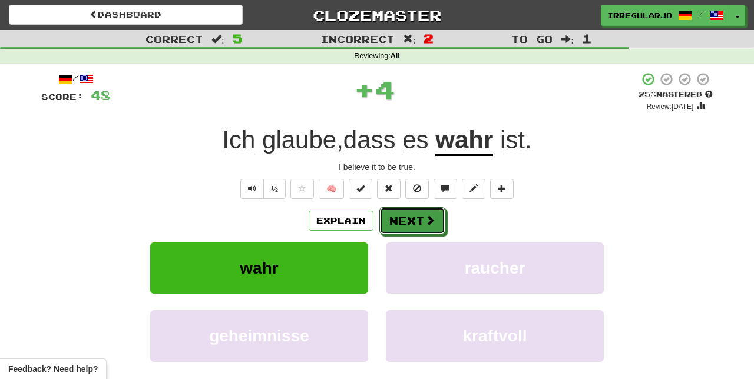
click at [421, 218] on button "Next" at bounding box center [412, 220] width 66 height 27
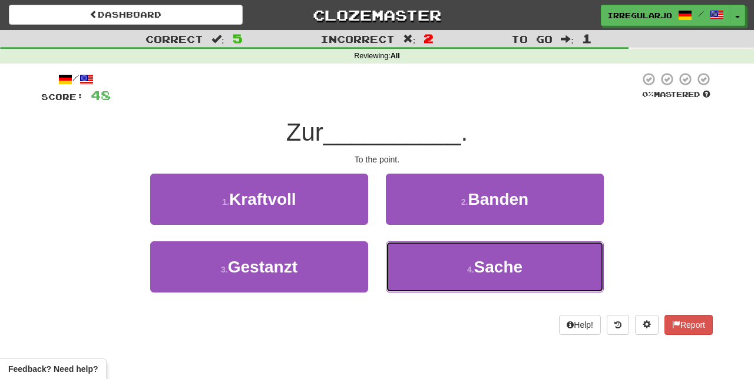
click at [507, 273] on span "Sache" at bounding box center [498, 267] width 49 height 18
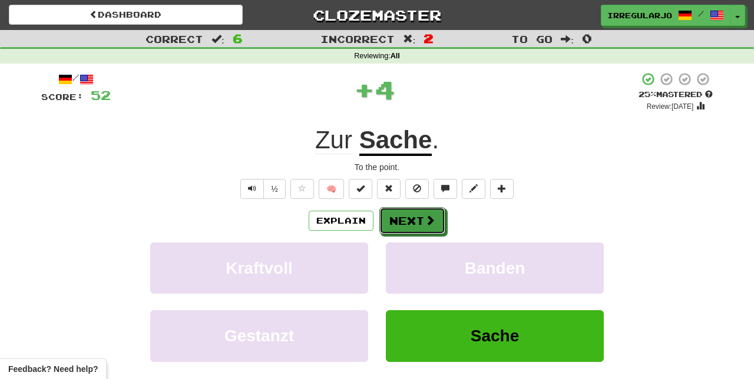
click at [420, 222] on button "Next" at bounding box center [412, 220] width 66 height 27
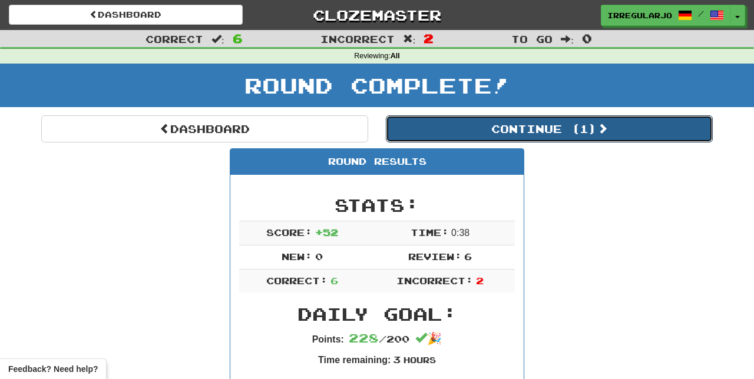
click at [562, 133] on button "Continue ( 1 )" at bounding box center [549, 128] width 327 height 27
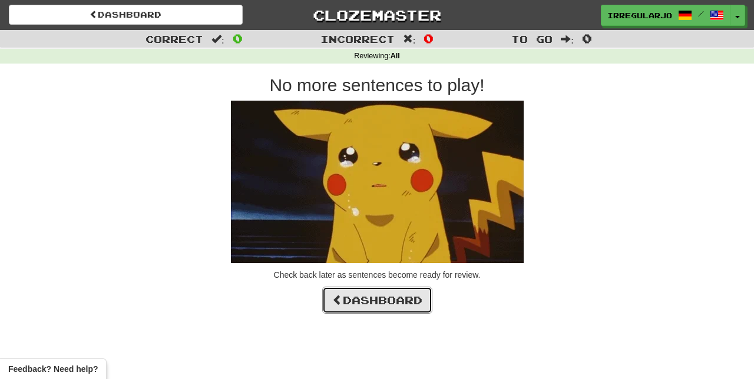
click at [376, 301] on link "Dashboard" at bounding box center [377, 300] width 110 height 27
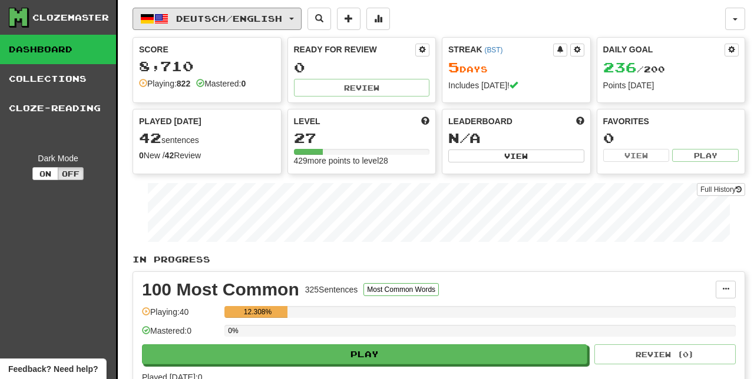
click at [282, 15] on span "Deutsch / English" at bounding box center [229, 19] width 106 height 10
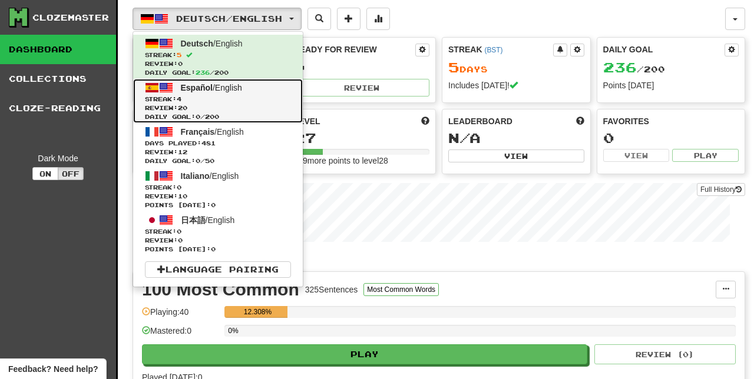
click at [210, 87] on span "Español / English" at bounding box center [211, 87] width 61 height 9
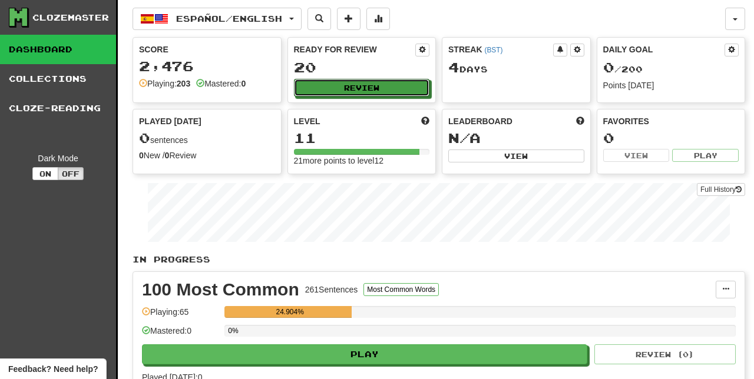
click at [390, 83] on button "Review" at bounding box center [362, 88] width 136 height 18
select select "**"
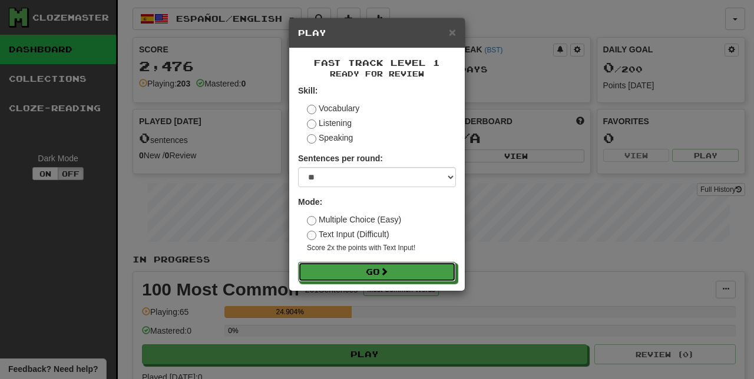
click at [399, 279] on button "Go" at bounding box center [377, 272] width 158 height 20
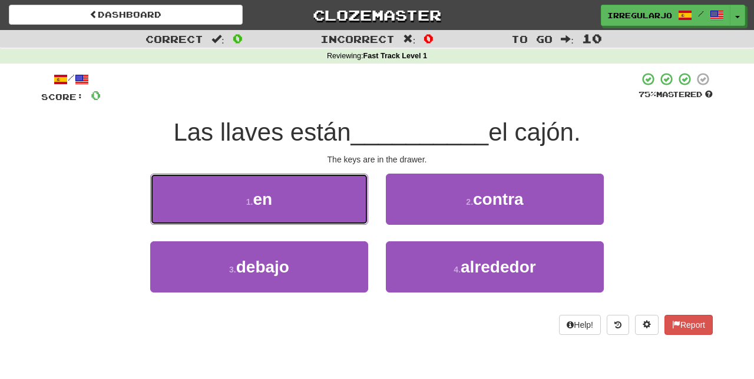
click at [325, 213] on button "1 . en" at bounding box center [259, 199] width 218 height 51
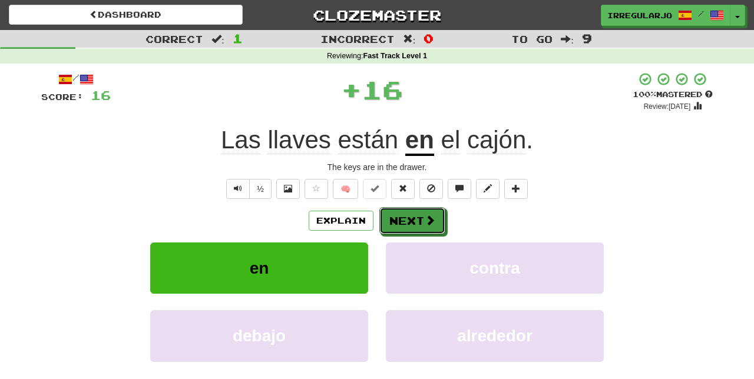
click at [420, 224] on button "Next" at bounding box center [412, 220] width 66 height 27
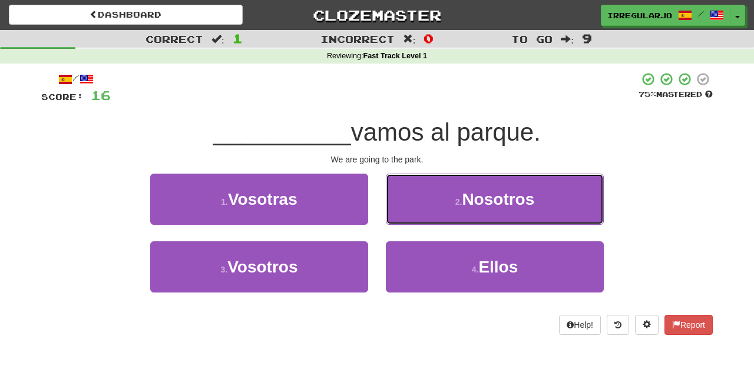
click at [492, 198] on span "Nosotros" at bounding box center [498, 199] width 72 height 18
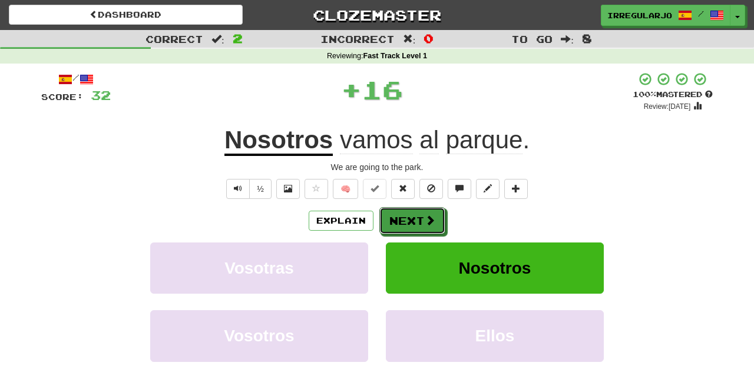
click at [420, 220] on button "Next" at bounding box center [412, 220] width 66 height 27
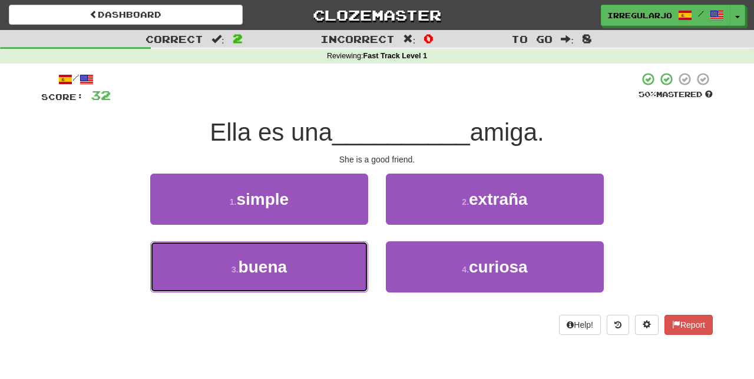
click at [350, 276] on button "3 . buena" at bounding box center [259, 266] width 218 height 51
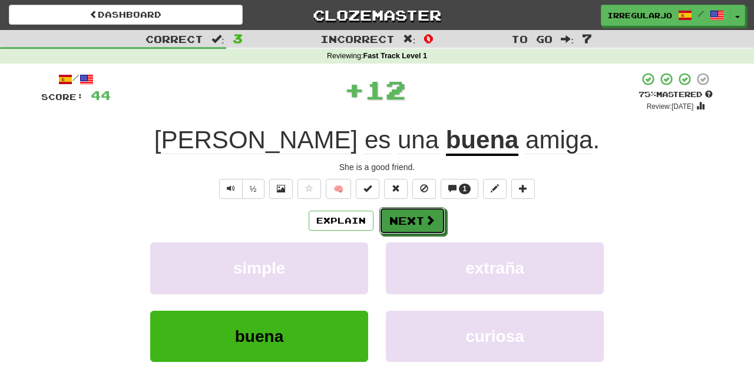
click at [420, 217] on button "Next" at bounding box center [412, 220] width 66 height 27
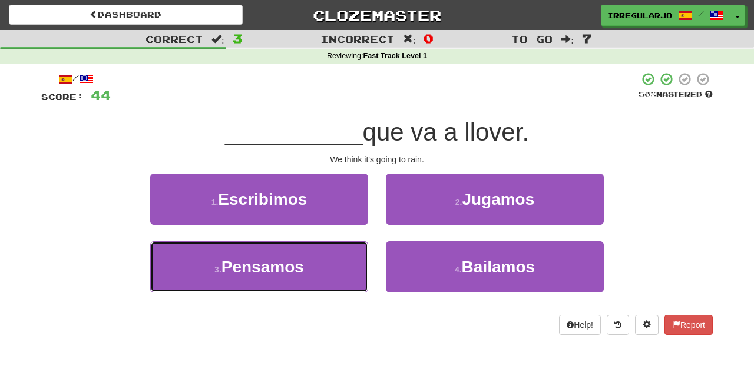
click at [319, 271] on button "3 . Pensamos" at bounding box center [259, 266] width 218 height 51
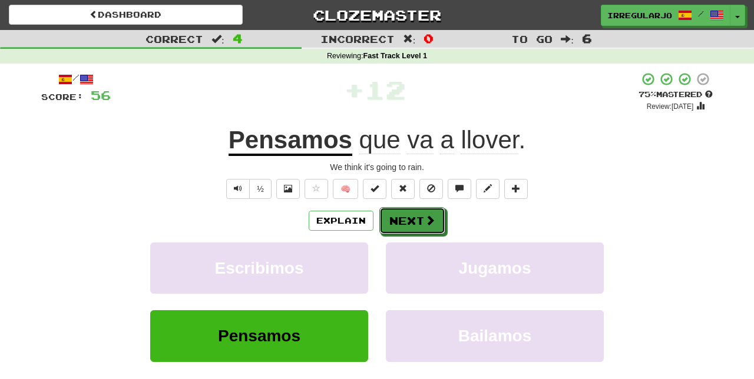
click at [424, 215] on span at bounding box center [429, 220] width 11 height 11
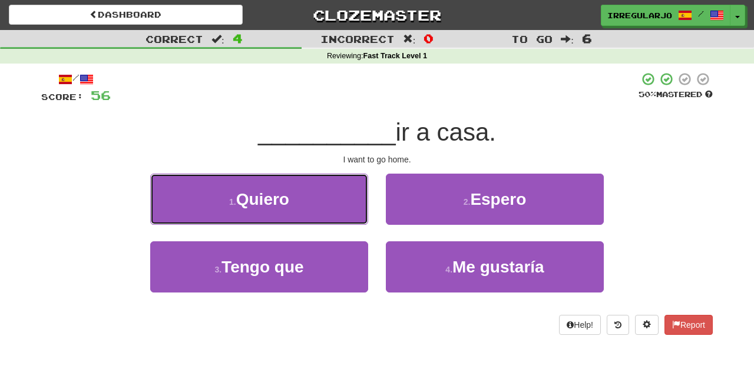
click at [339, 198] on button "1 . Quiero" at bounding box center [259, 199] width 218 height 51
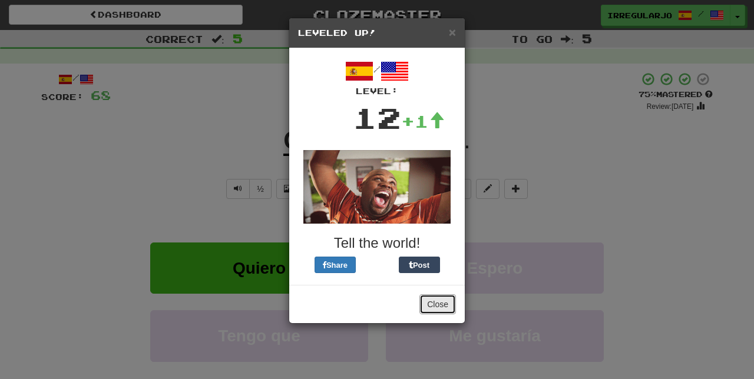
click at [436, 303] on button "Close" at bounding box center [437, 304] width 37 height 20
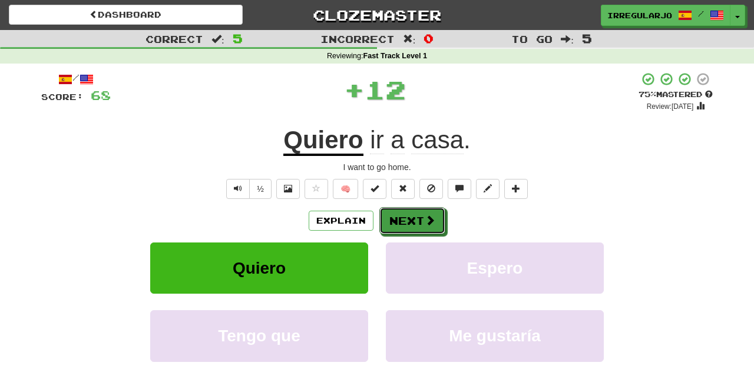
click at [422, 221] on button "Next" at bounding box center [412, 220] width 66 height 27
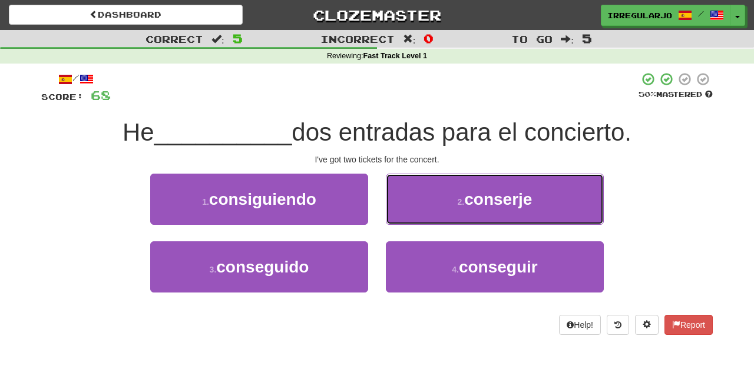
click at [497, 193] on span "conserje" at bounding box center [498, 199] width 68 height 18
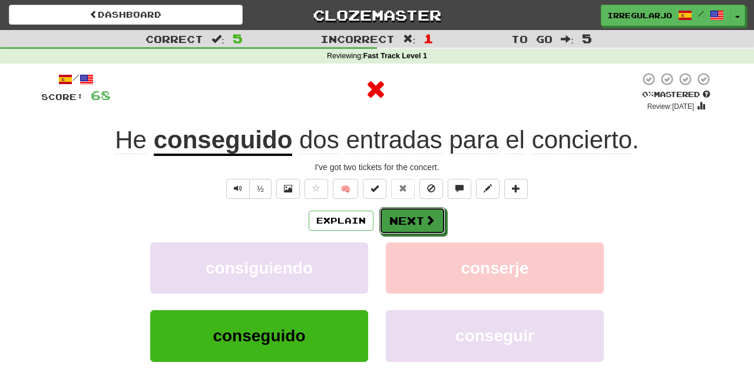
click at [430, 222] on span at bounding box center [429, 220] width 11 height 11
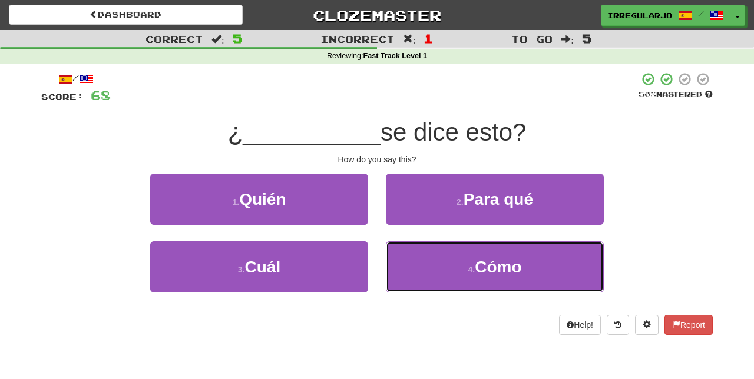
click at [475, 257] on button "4 . Cómo" at bounding box center [495, 266] width 218 height 51
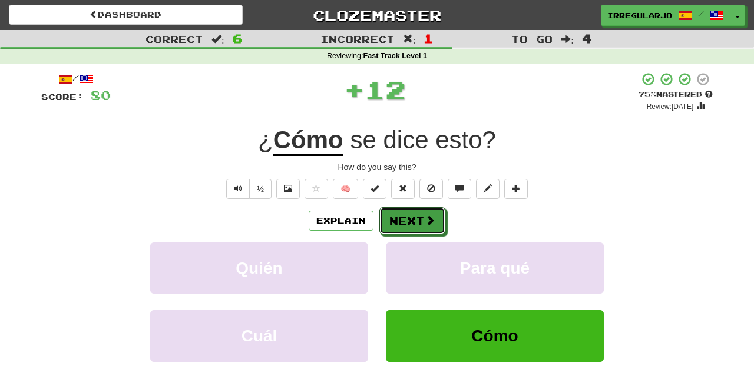
click at [420, 223] on button "Next" at bounding box center [412, 220] width 66 height 27
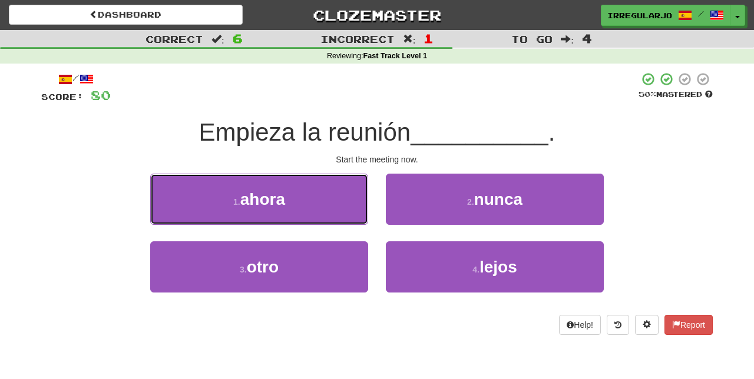
click at [325, 204] on button "1 . ahora" at bounding box center [259, 199] width 218 height 51
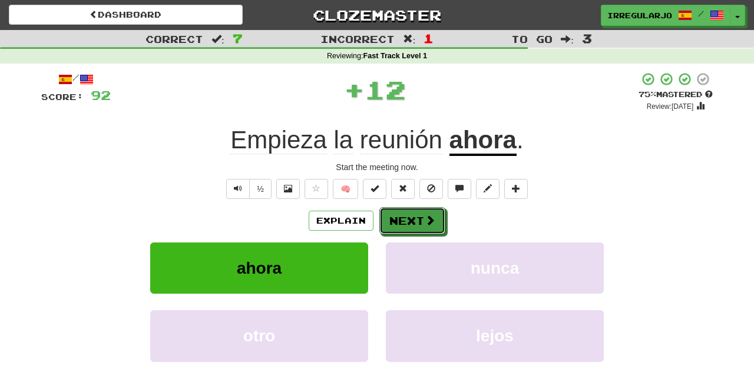
click at [420, 221] on button "Next" at bounding box center [412, 220] width 66 height 27
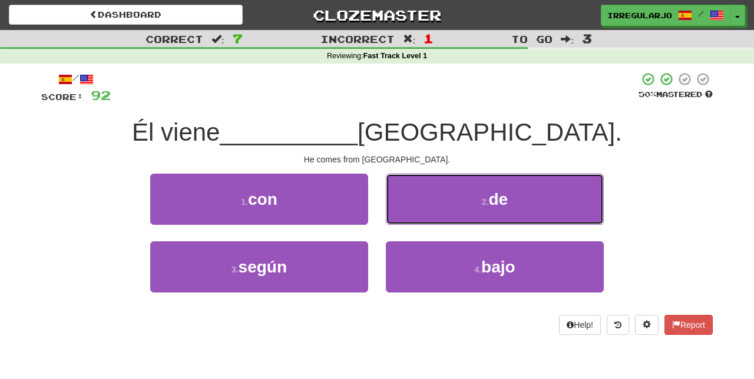
click at [472, 205] on button "2 . de" at bounding box center [495, 199] width 218 height 51
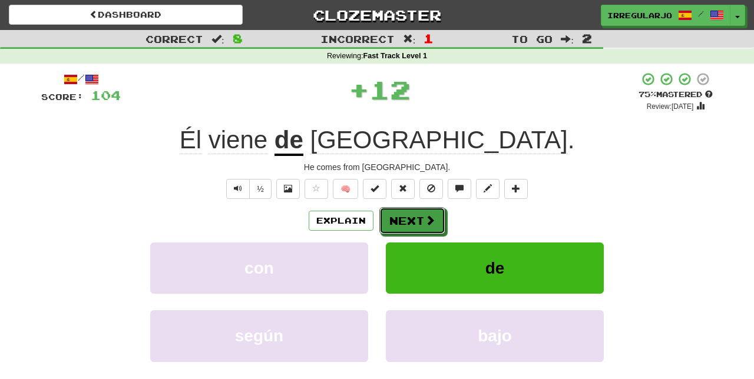
click at [422, 224] on button "Next" at bounding box center [412, 220] width 66 height 27
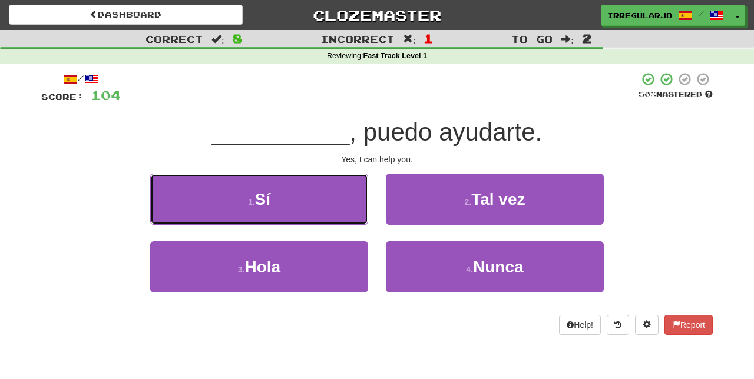
click at [340, 199] on button "1 . Sí" at bounding box center [259, 199] width 218 height 51
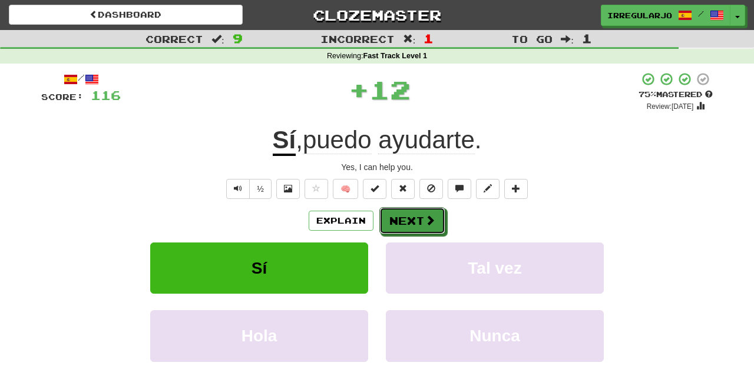
click at [420, 221] on button "Next" at bounding box center [412, 220] width 66 height 27
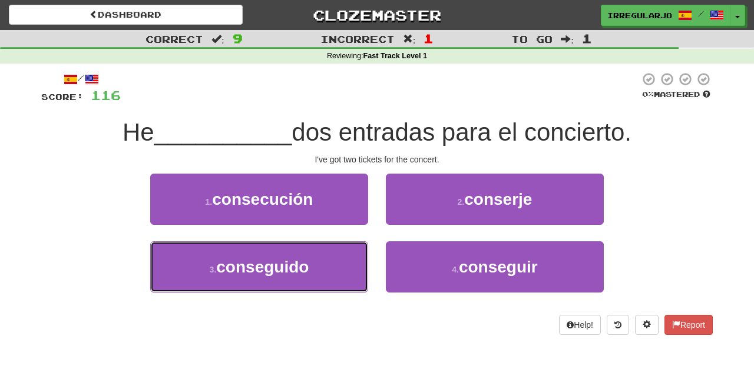
click at [327, 267] on button "3 . conseguido" at bounding box center [259, 266] width 218 height 51
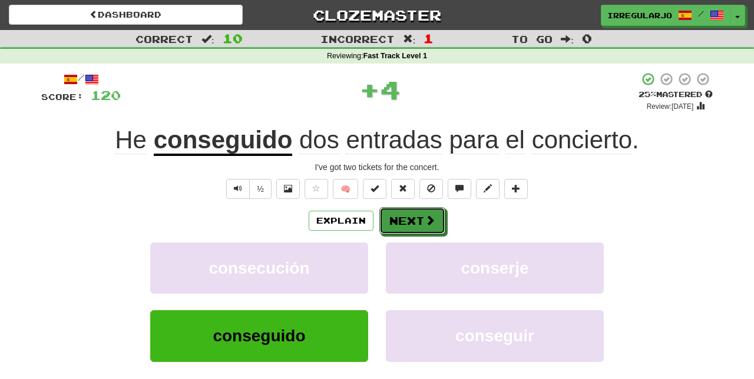
click at [416, 224] on button "Next" at bounding box center [412, 220] width 66 height 27
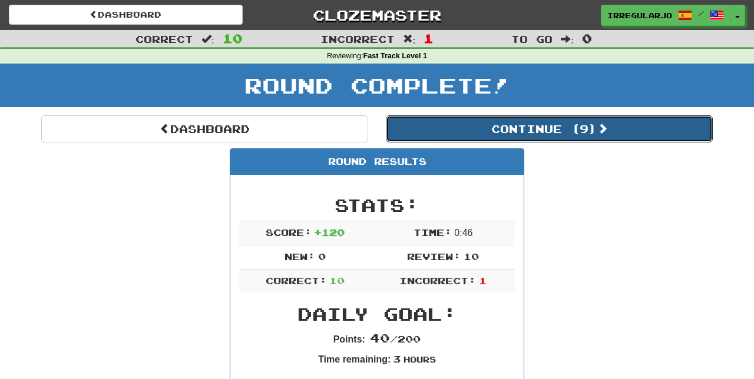
click at [545, 130] on button "Continue ( 9 )" at bounding box center [549, 128] width 327 height 27
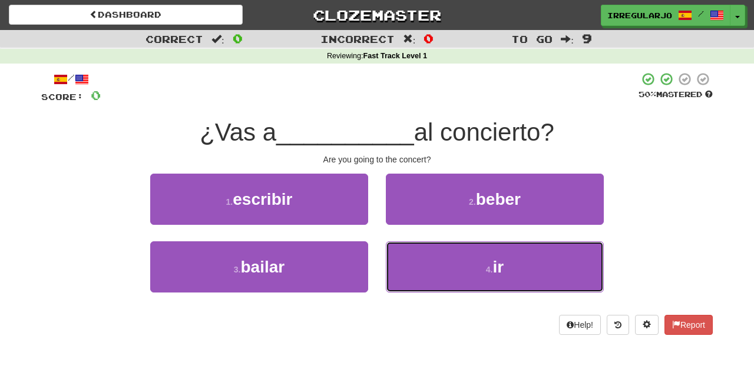
click at [489, 272] on small "4 ." at bounding box center [489, 269] width 7 height 9
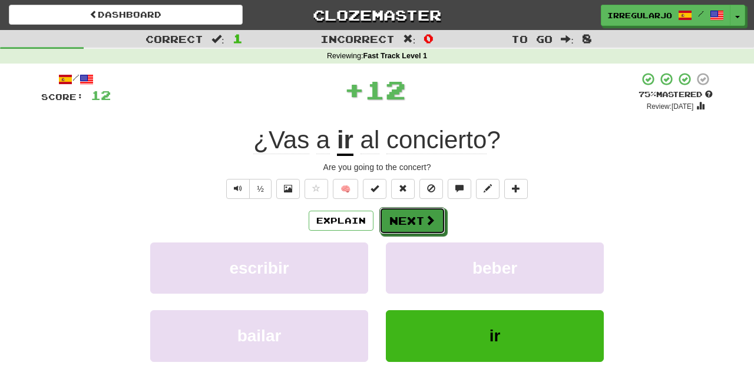
click at [417, 223] on button "Next" at bounding box center [412, 220] width 66 height 27
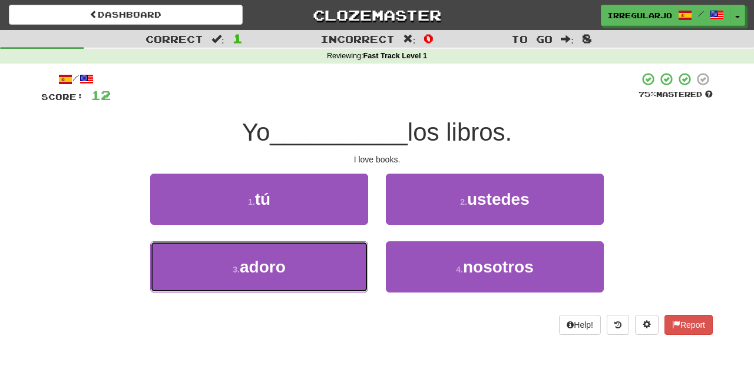
click at [330, 279] on button "3 . adoro" at bounding box center [259, 266] width 218 height 51
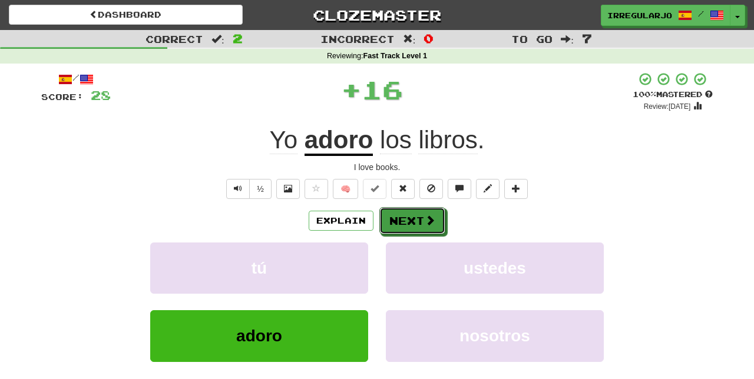
click at [423, 225] on button "Next" at bounding box center [412, 220] width 66 height 27
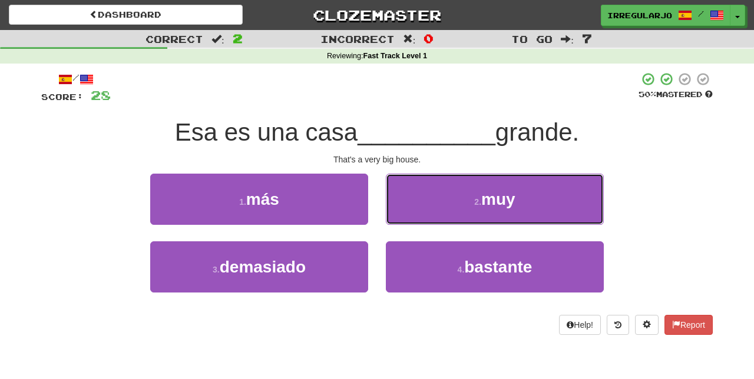
click at [464, 214] on button "2 . muy" at bounding box center [495, 199] width 218 height 51
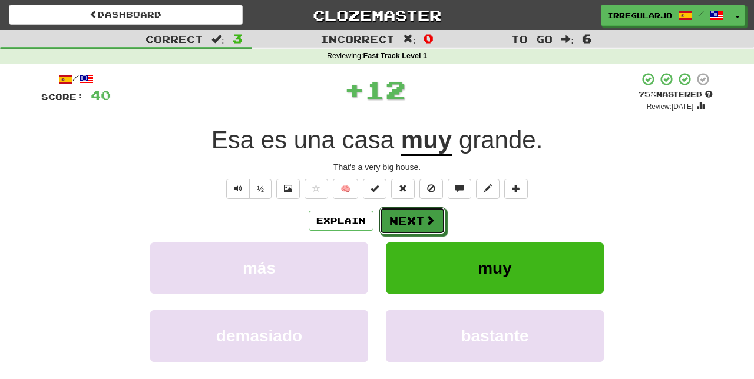
click at [420, 223] on button "Next" at bounding box center [412, 220] width 66 height 27
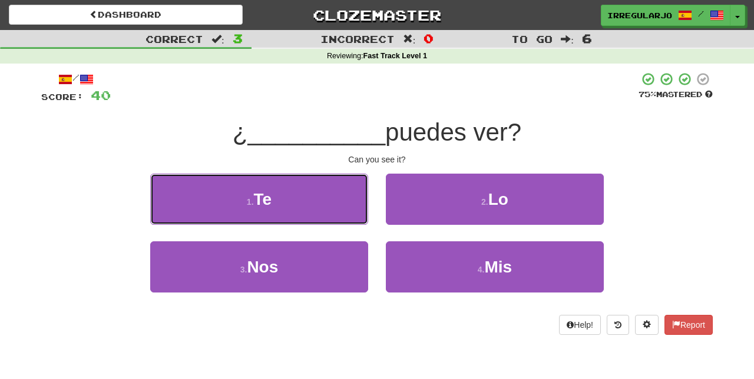
click at [310, 201] on button "1 . Te" at bounding box center [259, 199] width 218 height 51
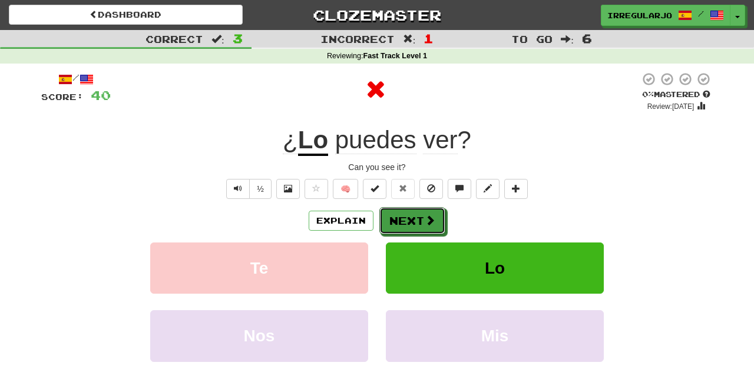
click at [419, 216] on button "Next" at bounding box center [412, 220] width 66 height 27
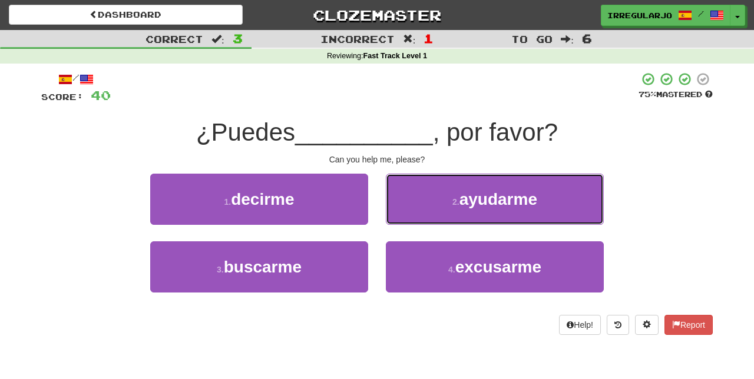
click at [523, 199] on span "ayudarme" at bounding box center [498, 199] width 78 height 18
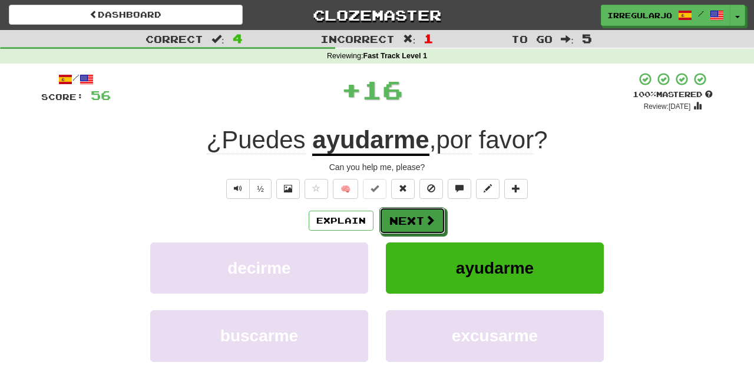
click at [432, 224] on span at bounding box center [429, 220] width 11 height 11
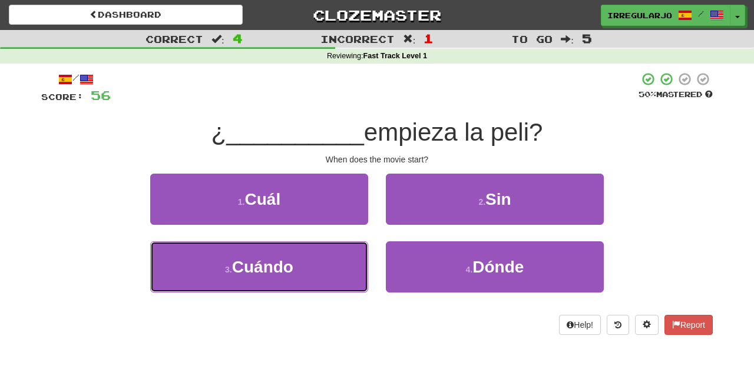
click at [327, 283] on button "3 . Cuándo" at bounding box center [259, 266] width 218 height 51
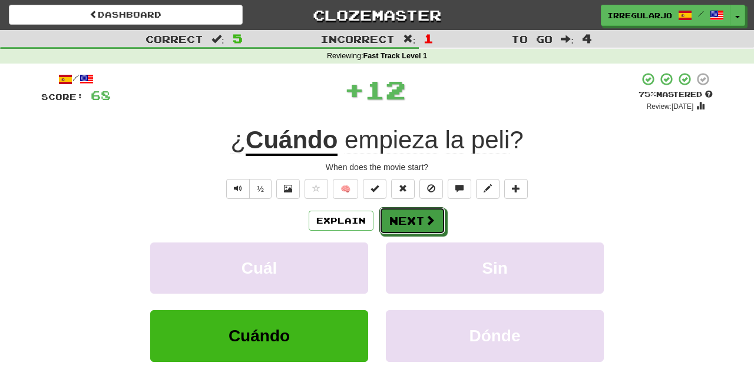
click at [420, 222] on button "Next" at bounding box center [412, 220] width 66 height 27
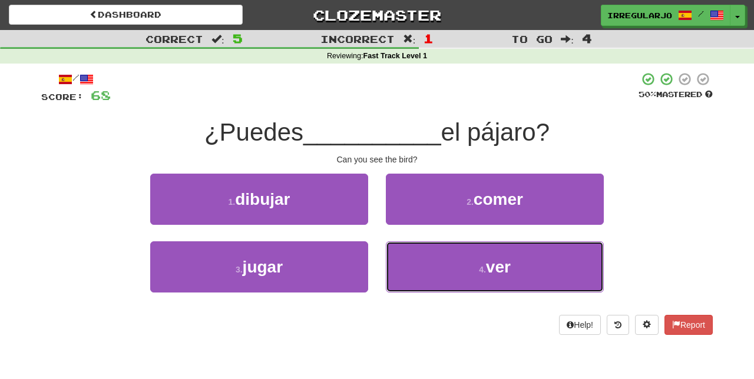
click at [465, 271] on button "4 . ver" at bounding box center [495, 266] width 218 height 51
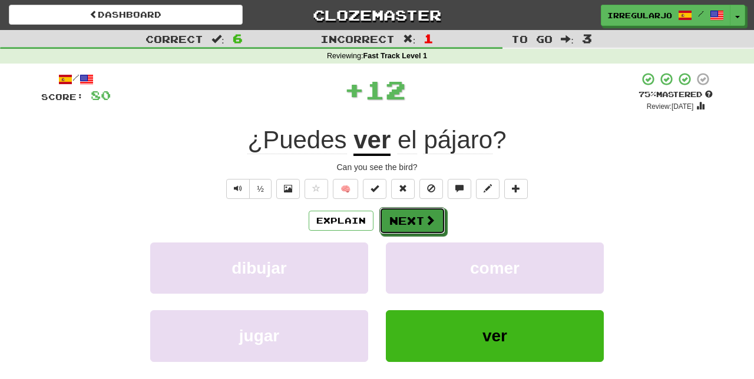
click at [434, 225] on button "Next" at bounding box center [412, 220] width 66 height 27
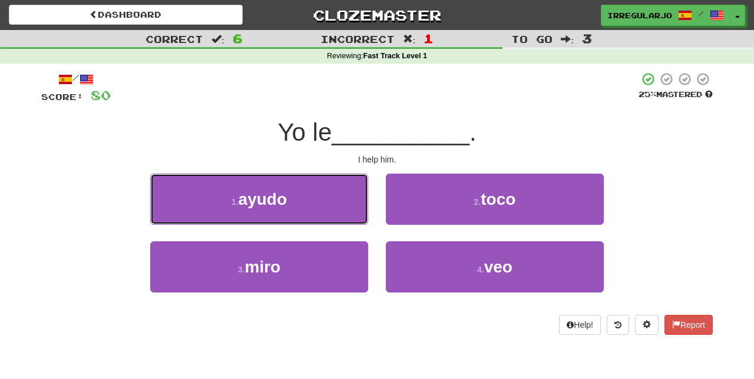
click at [326, 208] on button "1 . ayudo" at bounding box center [259, 199] width 218 height 51
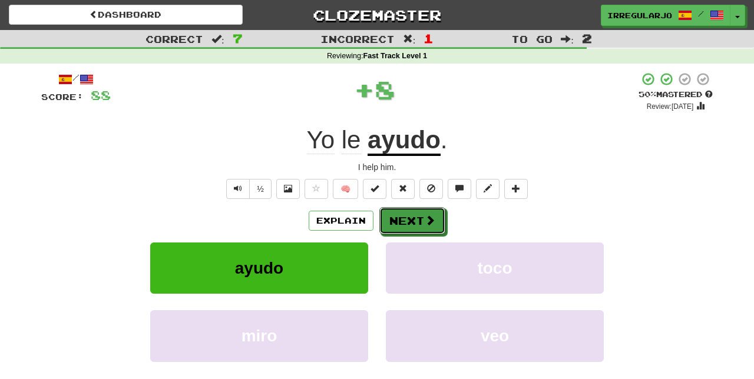
click at [430, 220] on span at bounding box center [429, 220] width 11 height 11
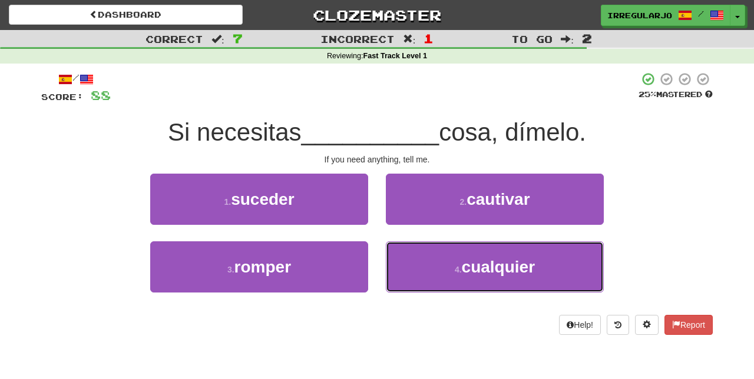
click at [467, 274] on span "cualquier" at bounding box center [498, 267] width 73 height 18
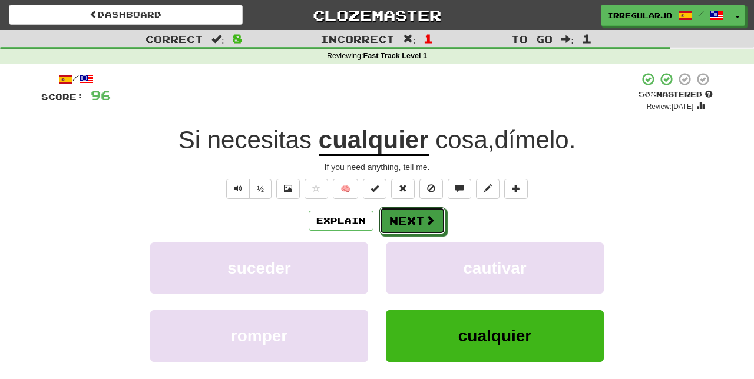
click at [422, 220] on button "Next" at bounding box center [412, 220] width 66 height 27
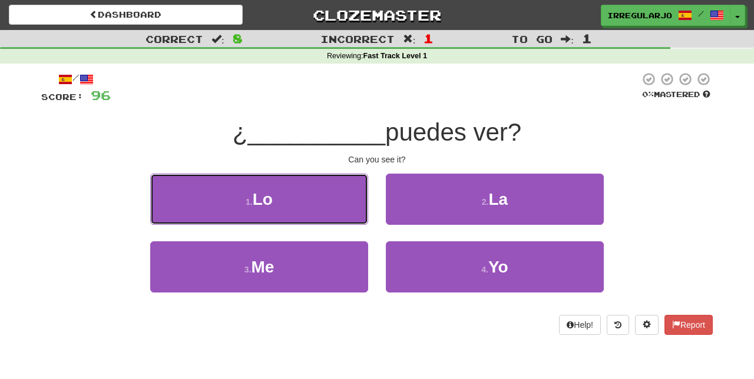
click at [327, 206] on button "1 . Lo" at bounding box center [259, 199] width 218 height 51
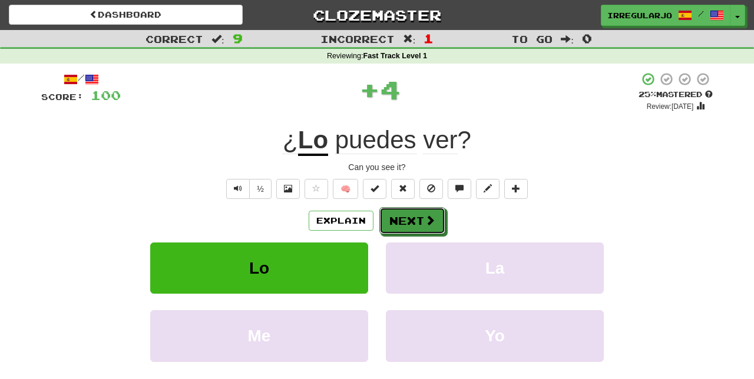
click at [423, 221] on button "Next" at bounding box center [412, 220] width 66 height 27
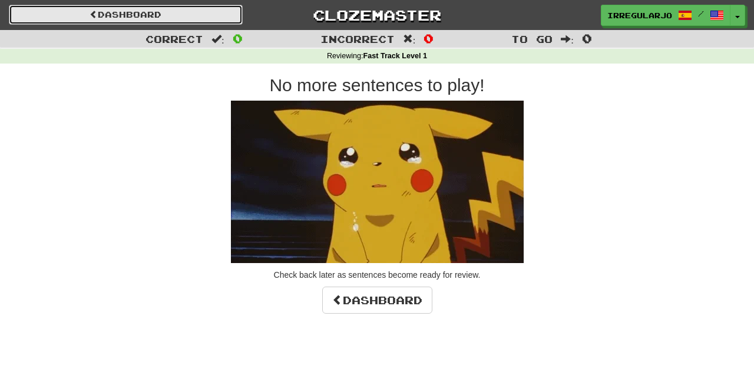
click at [162, 14] on link "Dashboard" at bounding box center [126, 15] width 234 height 20
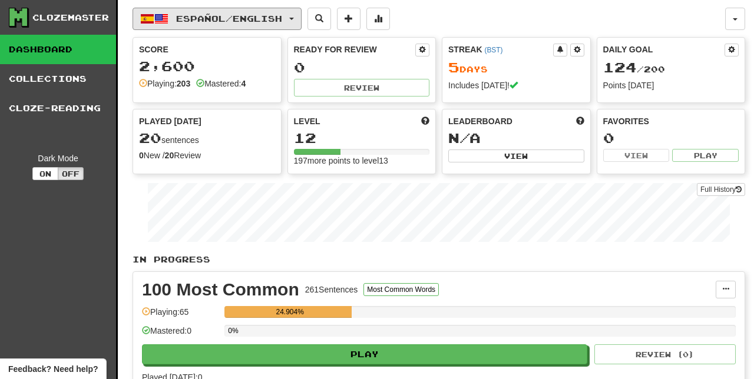
click at [300, 24] on button "Español / English" at bounding box center [216, 19] width 169 height 22
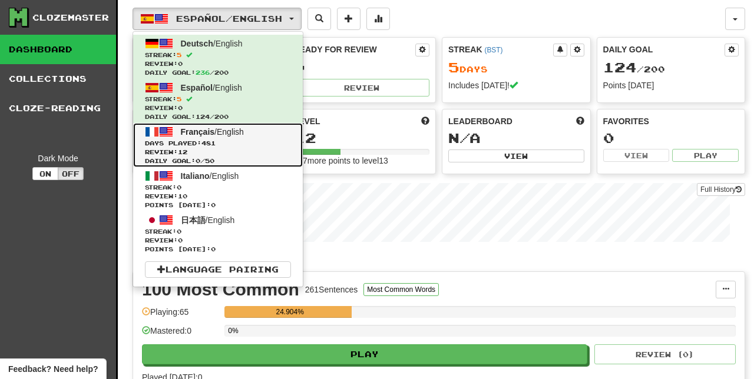
click at [217, 137] on link "Français / English Days Played: 481 Review: 12 Daily Goal: 0 / 50" at bounding box center [218, 145] width 170 height 44
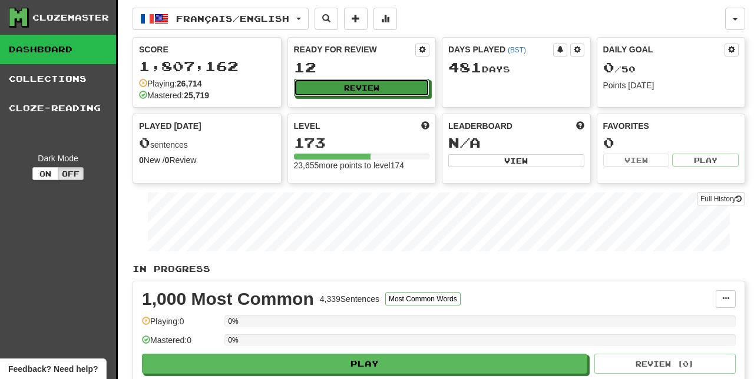
click at [376, 87] on button "Review" at bounding box center [362, 88] width 136 height 18
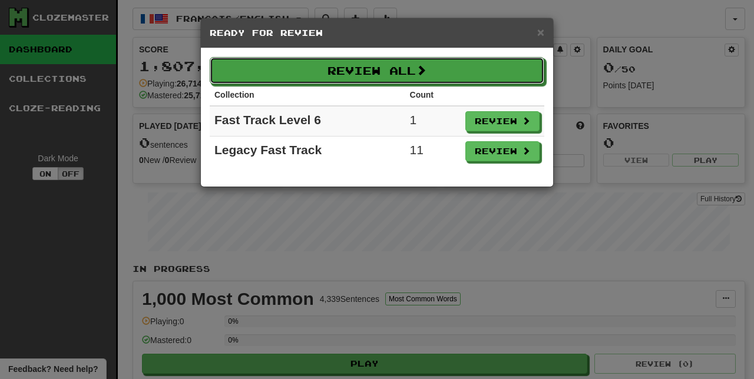
click at [442, 74] on button "Review All" at bounding box center [377, 70] width 334 height 27
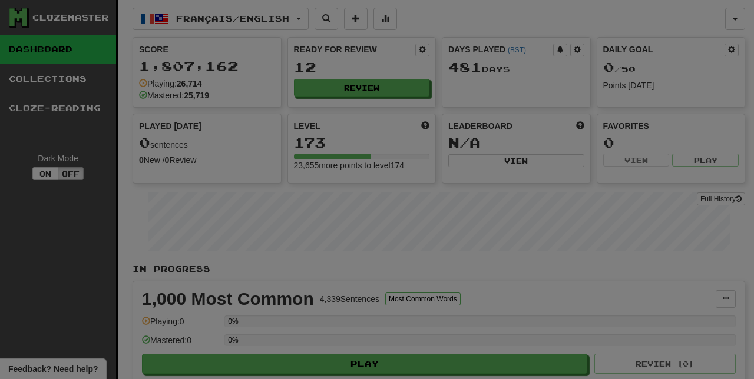
select select "**"
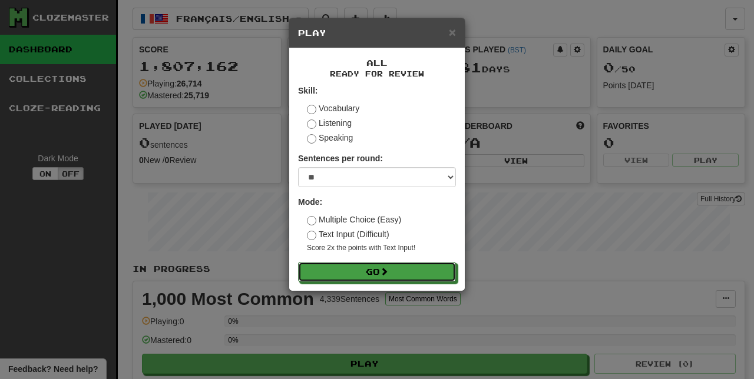
click at [383, 271] on button "Go" at bounding box center [377, 272] width 158 height 20
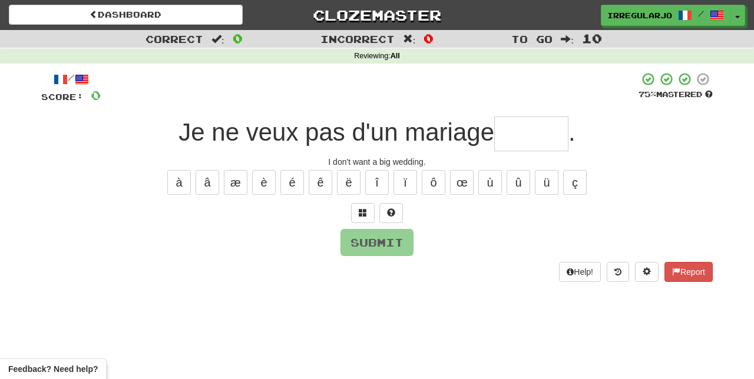
click at [523, 138] on input "text" at bounding box center [531, 134] width 74 height 35
type input "*"
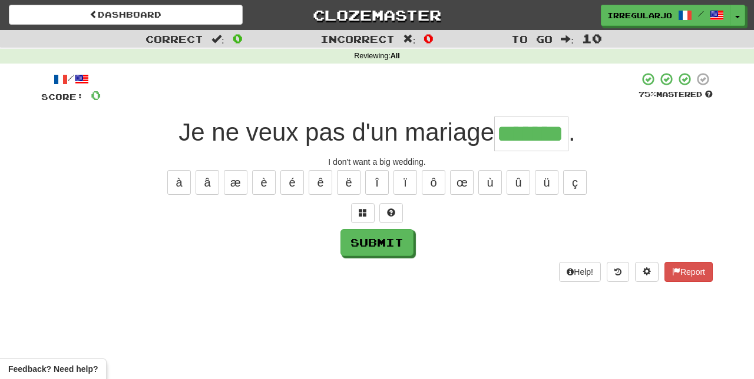
type input "*******"
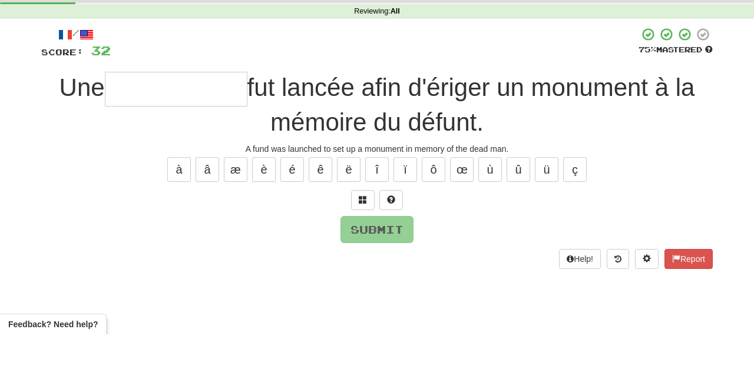
type input "*"
click at [394, 241] on button at bounding box center [391, 245] width 24 height 20
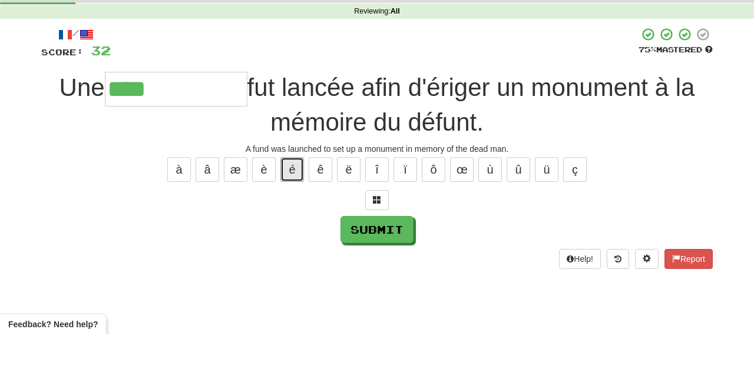
click at [292, 207] on button "é" at bounding box center [292, 214] width 24 height 25
click at [264, 217] on button "è" at bounding box center [264, 214] width 24 height 25
click at [292, 210] on button "é" at bounding box center [292, 214] width 24 height 25
click at [265, 214] on button "è" at bounding box center [264, 214] width 24 height 25
type input "**********"
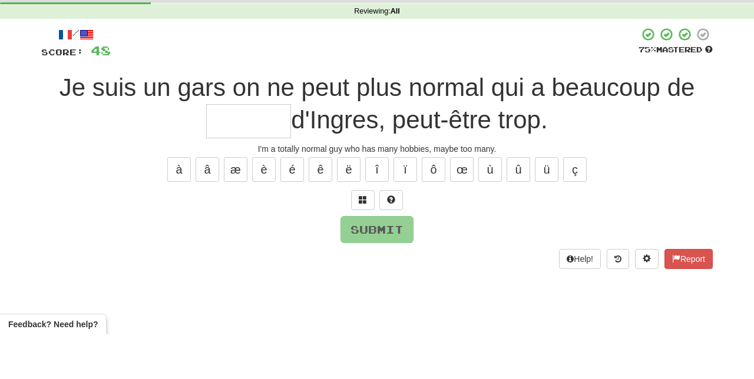
type input "*"
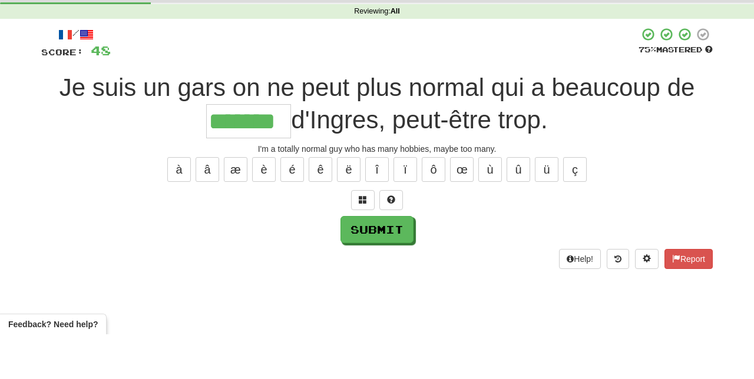
type input "*******"
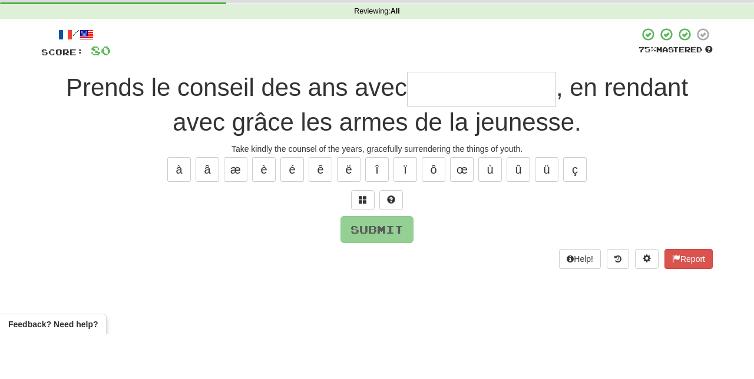
type input "*"
click at [398, 236] on button at bounding box center [391, 245] width 24 height 20
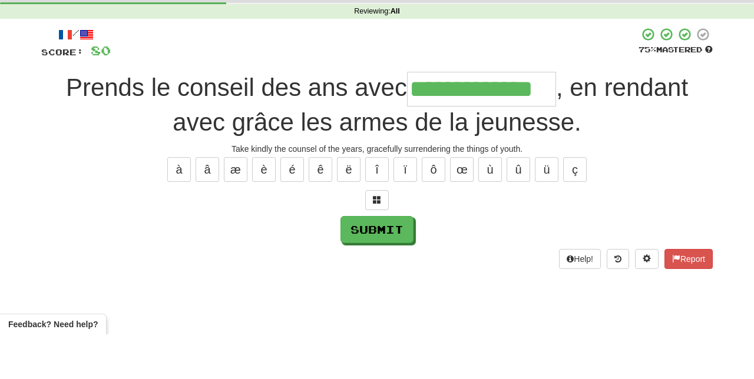
type input "**********"
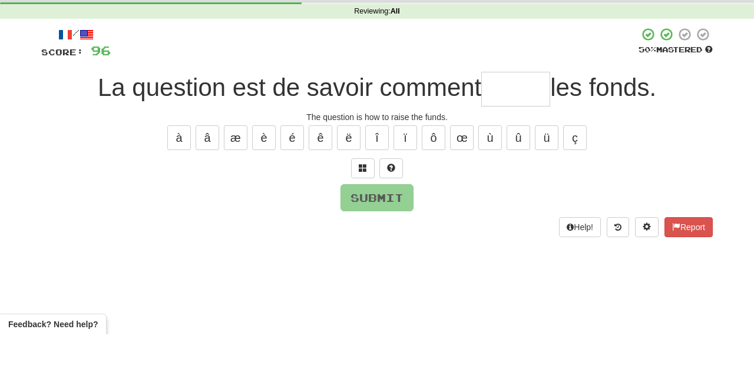
type input "*"
click at [395, 204] on button at bounding box center [391, 213] width 24 height 20
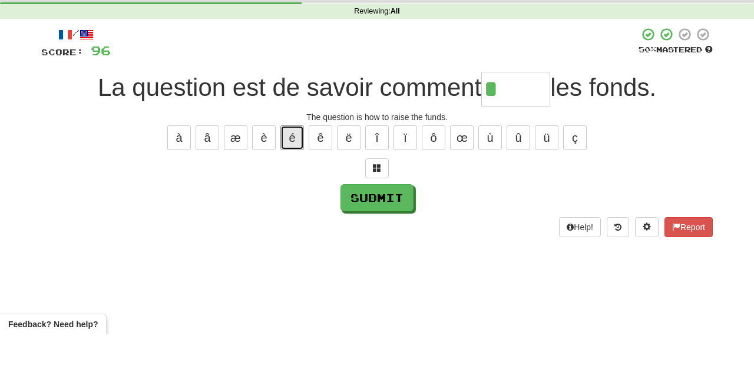
click at [292, 177] on button "é" at bounding box center [292, 182] width 24 height 25
type input "******"
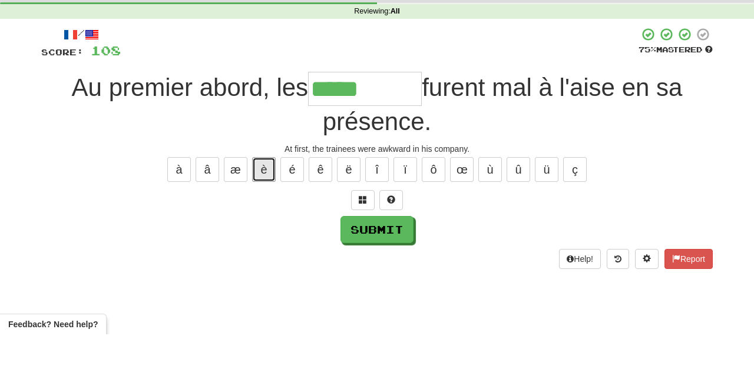
click at [264, 215] on button "è" at bounding box center [264, 214] width 24 height 25
click at [283, 206] on button "é" at bounding box center [292, 214] width 24 height 25
type input "**********"
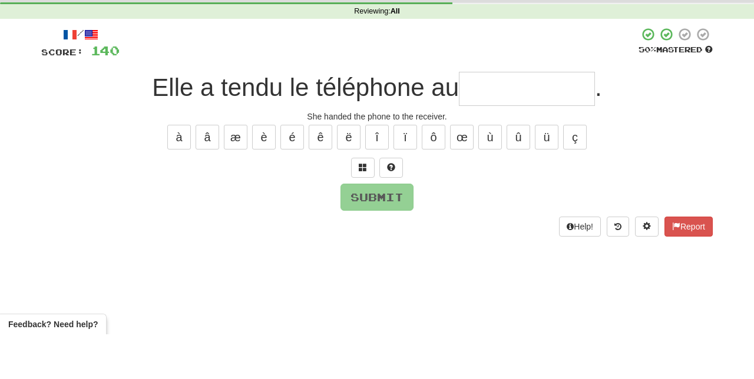
type input "*"
click at [393, 208] on span at bounding box center [391, 212] width 8 height 8
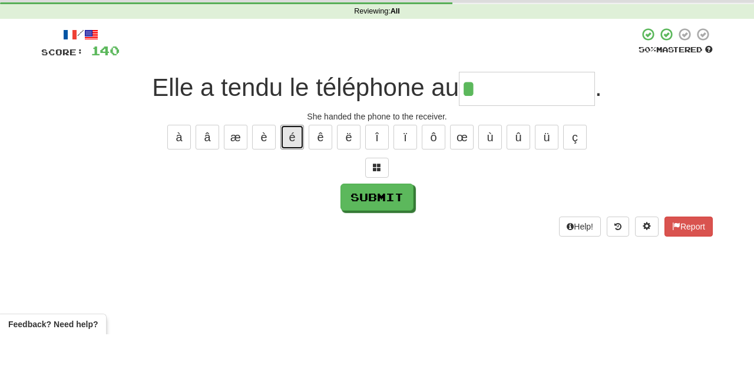
click at [291, 178] on button "é" at bounding box center [292, 182] width 24 height 25
type input "**********"
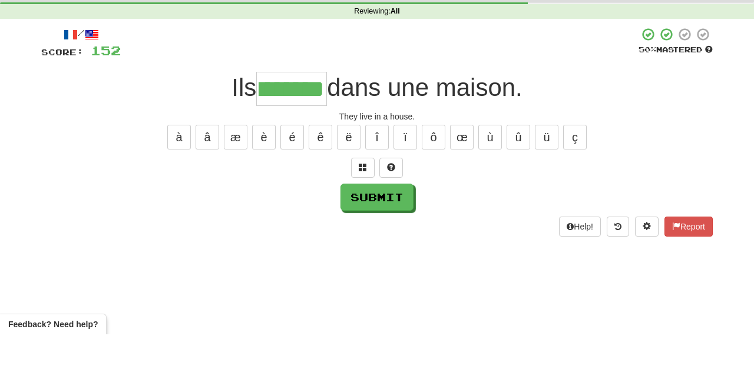
scroll to position [0, 24]
type input "******"
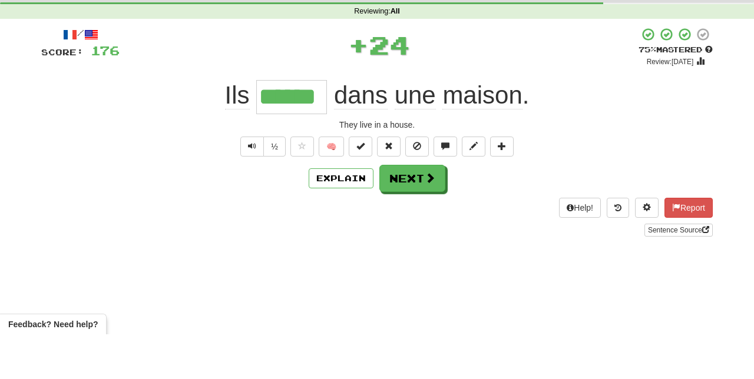
scroll to position [0, 0]
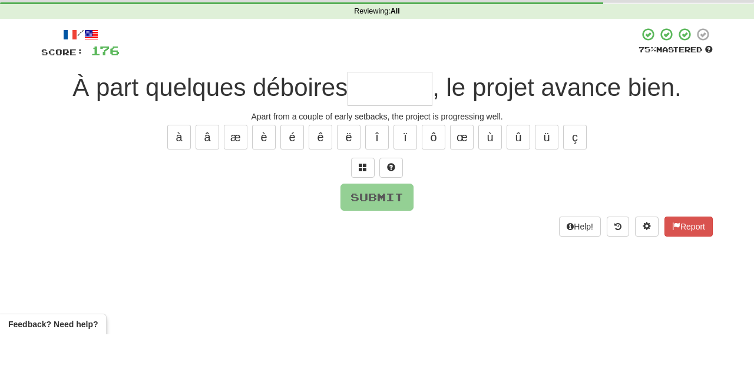
type input "*"
click at [397, 208] on button at bounding box center [391, 213] width 24 height 20
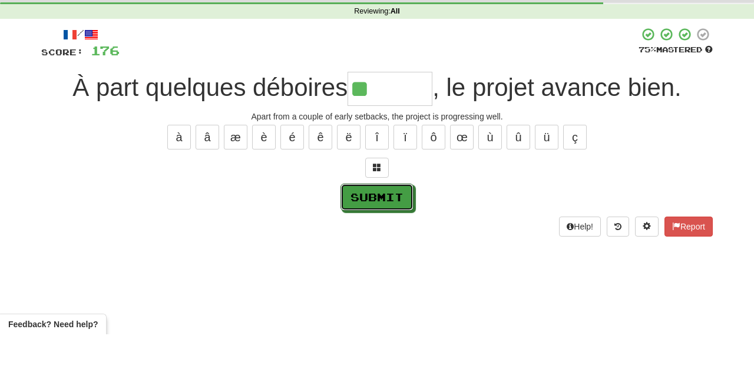
click at [395, 240] on button "Submit" at bounding box center [376, 241] width 73 height 27
type input "********"
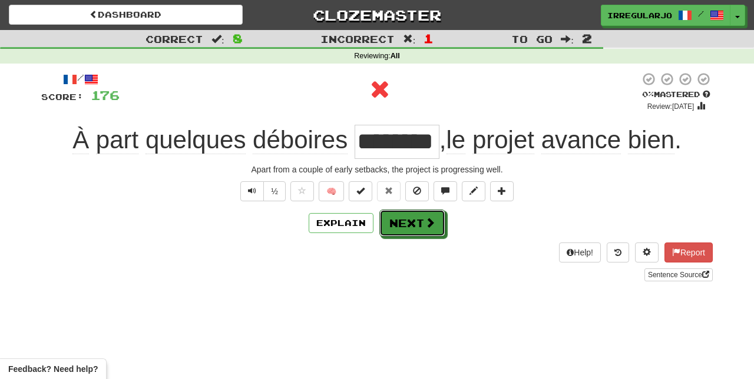
click at [416, 227] on button "Next" at bounding box center [412, 223] width 66 height 27
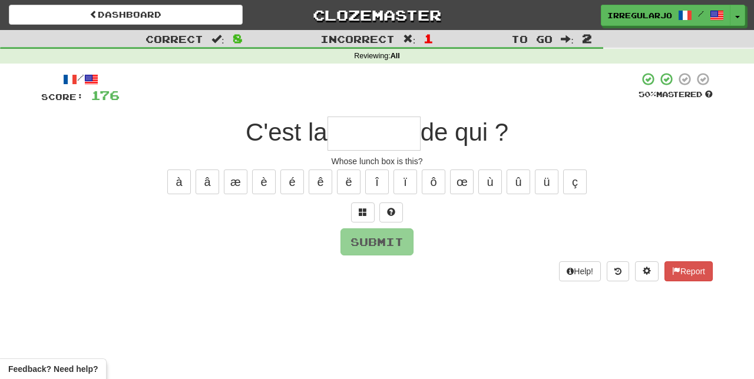
type input "*"
click at [391, 208] on span at bounding box center [391, 212] width 8 height 8
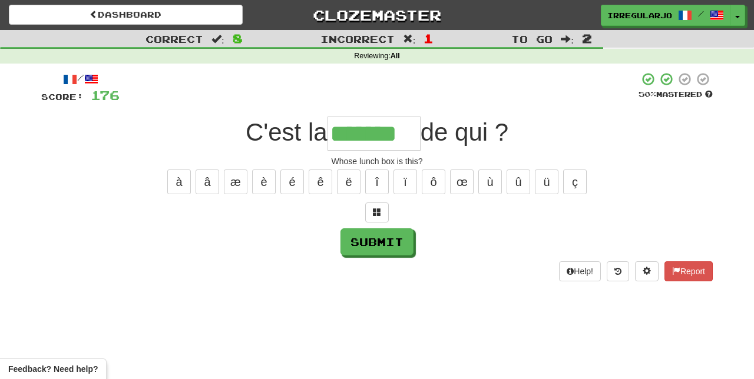
type input "*******"
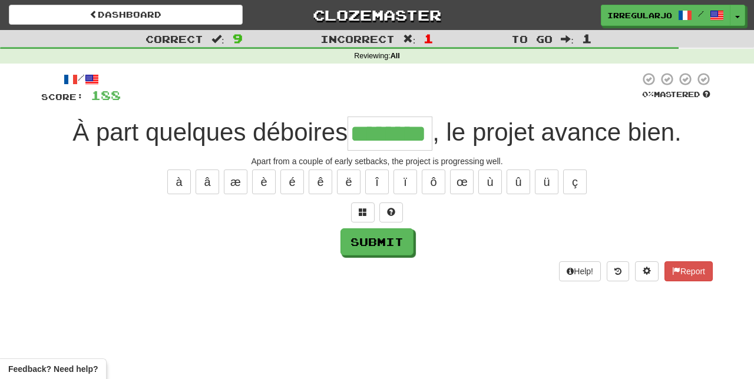
type input "********"
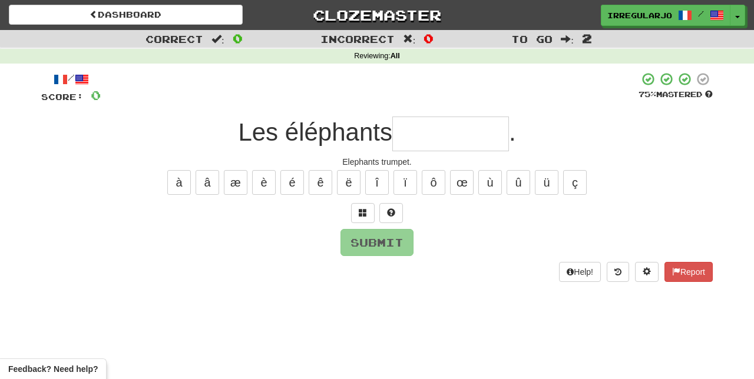
click at [427, 128] on input "text" at bounding box center [450, 134] width 117 height 35
type input "*"
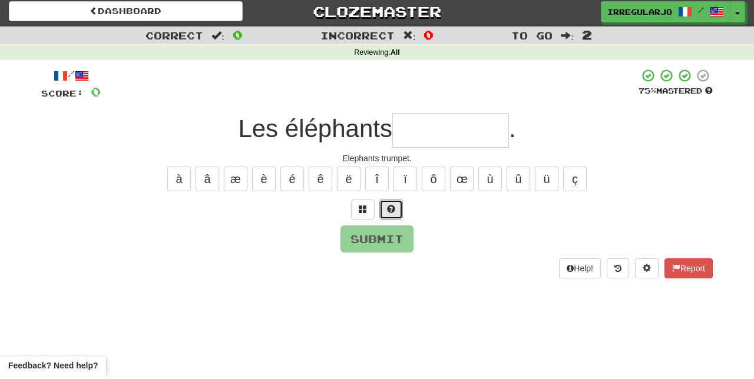
click at [391, 208] on span at bounding box center [391, 212] width 8 height 8
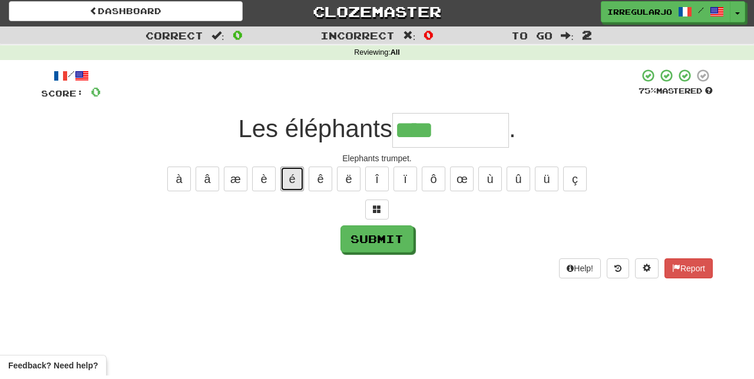
click at [292, 175] on button "é" at bounding box center [292, 182] width 24 height 25
type input "**********"
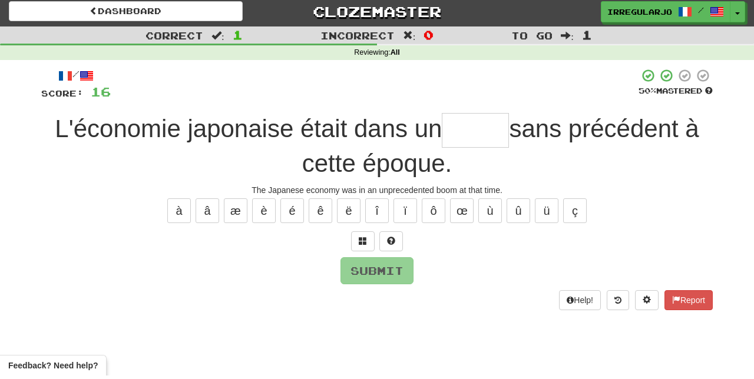
type input "*"
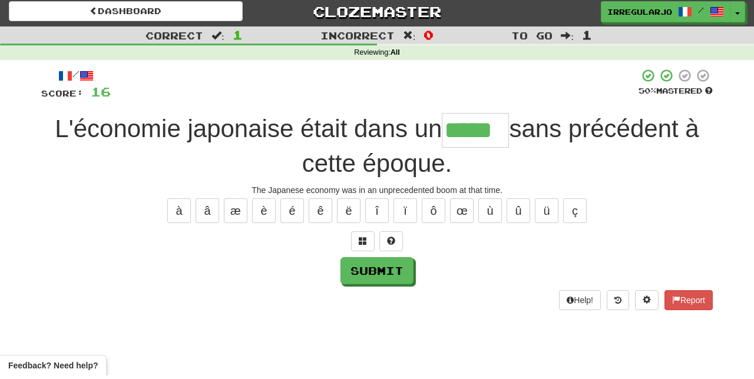
type input "*****"
